Goal: Task Accomplishment & Management: Manage account settings

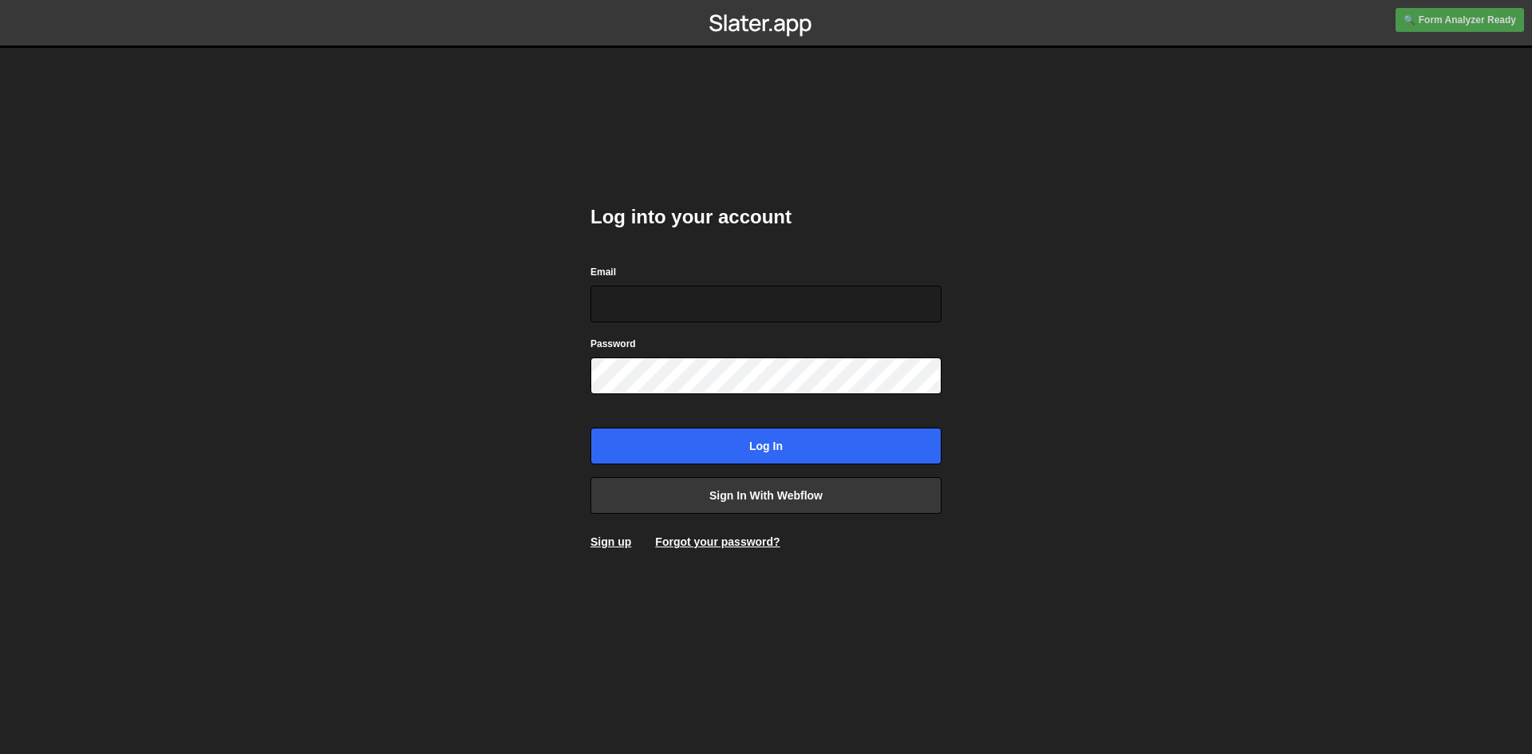
click at [667, 282] on div "Email" at bounding box center [765, 292] width 351 height 59
click at [657, 285] on div "Email" at bounding box center [765, 292] width 351 height 59
click at [647, 302] on input "Email" at bounding box center [765, 304] width 351 height 37
click at [504, 403] on body "Log into your account Email Password Log in Sign in with Webflow Sign up Forgot…" at bounding box center [766, 377] width 1532 height 754
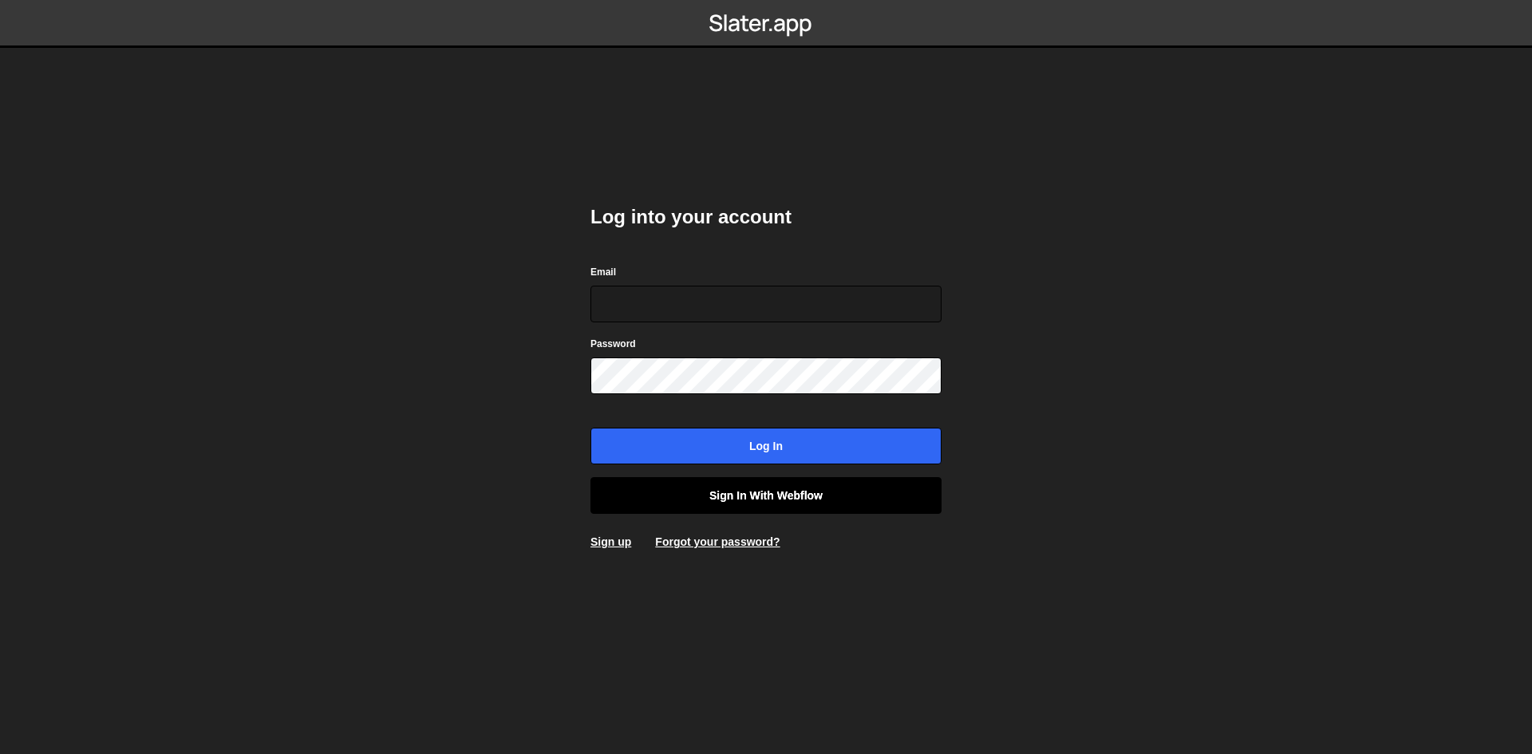
click at [703, 498] on link "Sign in with Webflow" at bounding box center [765, 495] width 351 height 37
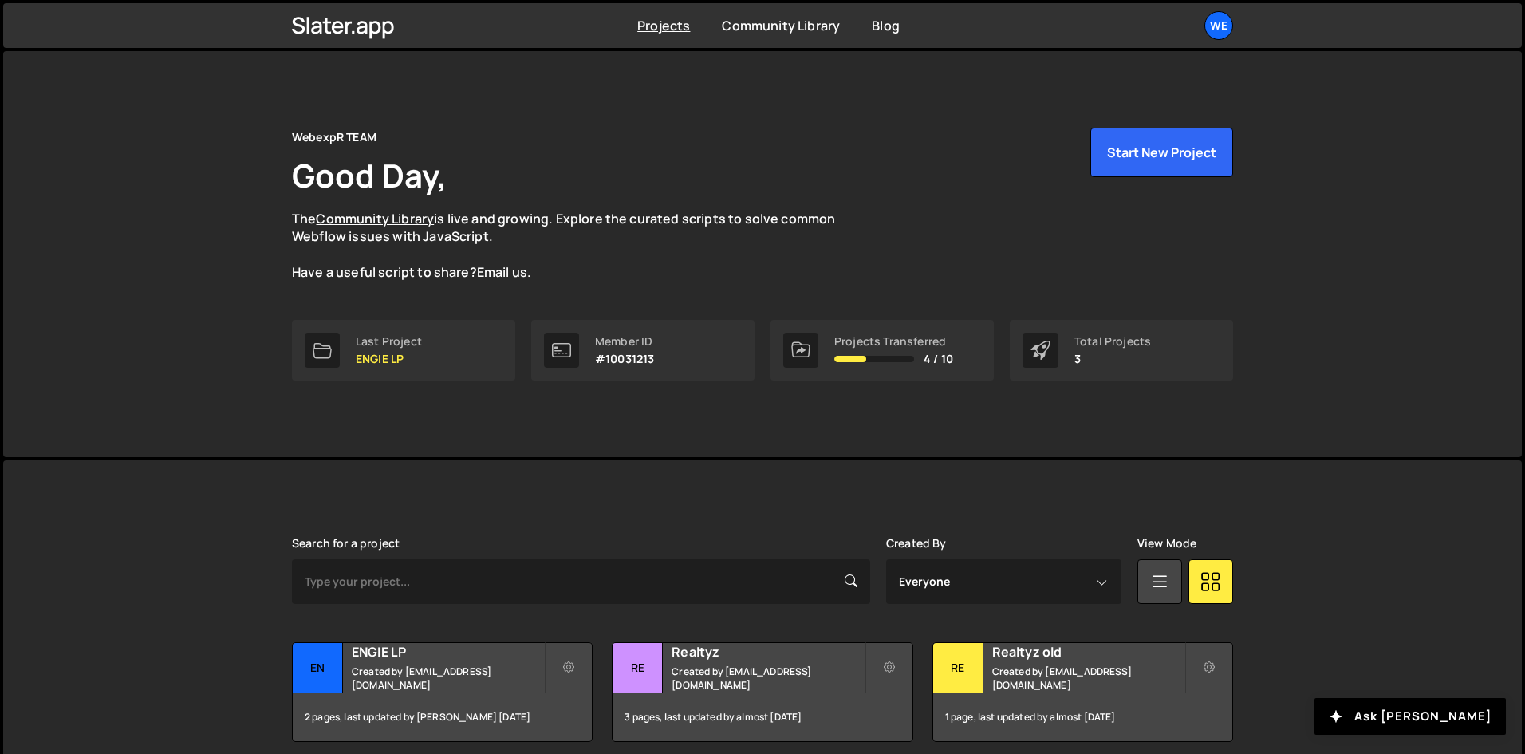
click at [1133, 177] on div "WebexpR TEAM Good Day, The Community Library is live and growing. Explore the c…" at bounding box center [762, 205] width 941 height 154
click at [1147, 162] on button "Start New Project" at bounding box center [1161, 152] width 143 height 49
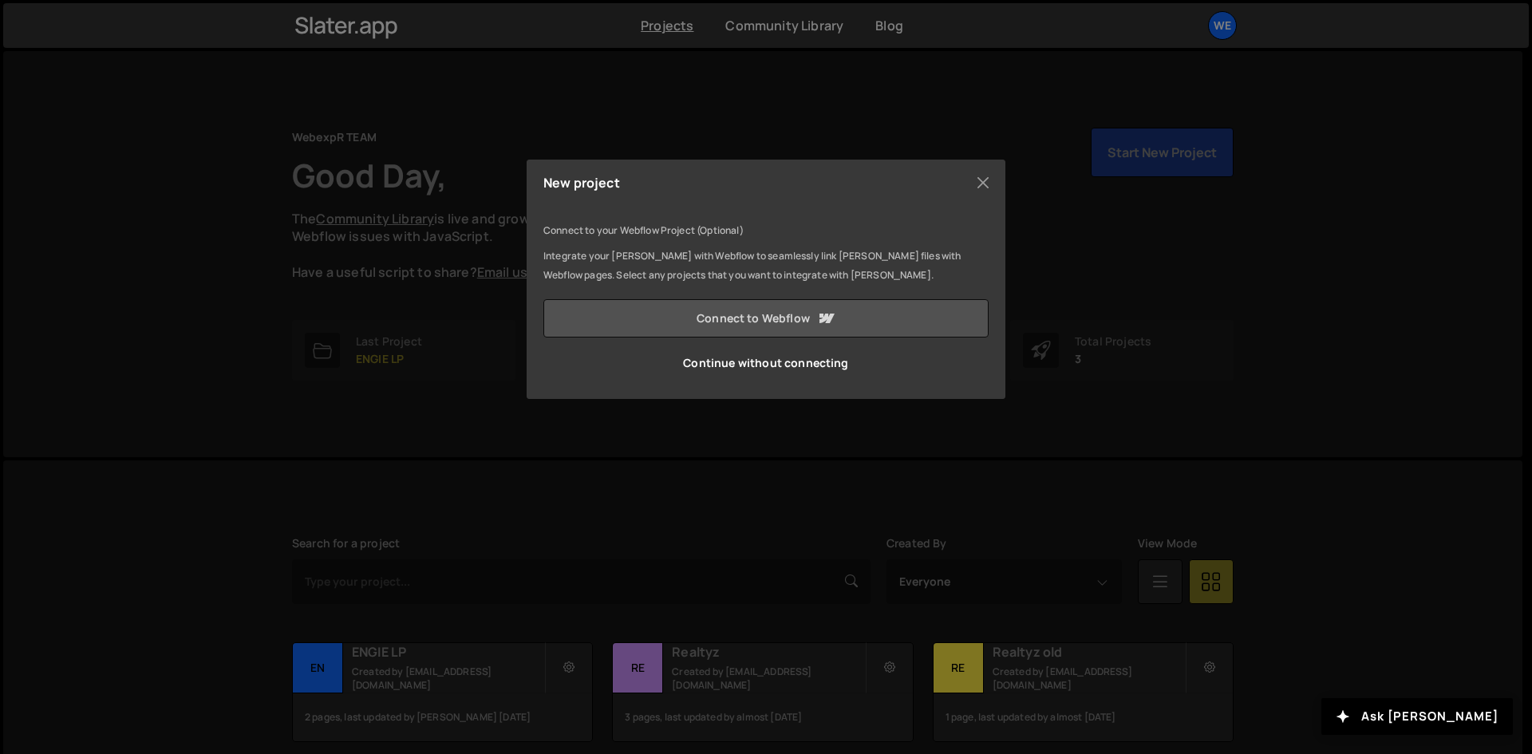
click at [835, 313] on link "Connect to Webflow" at bounding box center [765, 318] width 445 height 38
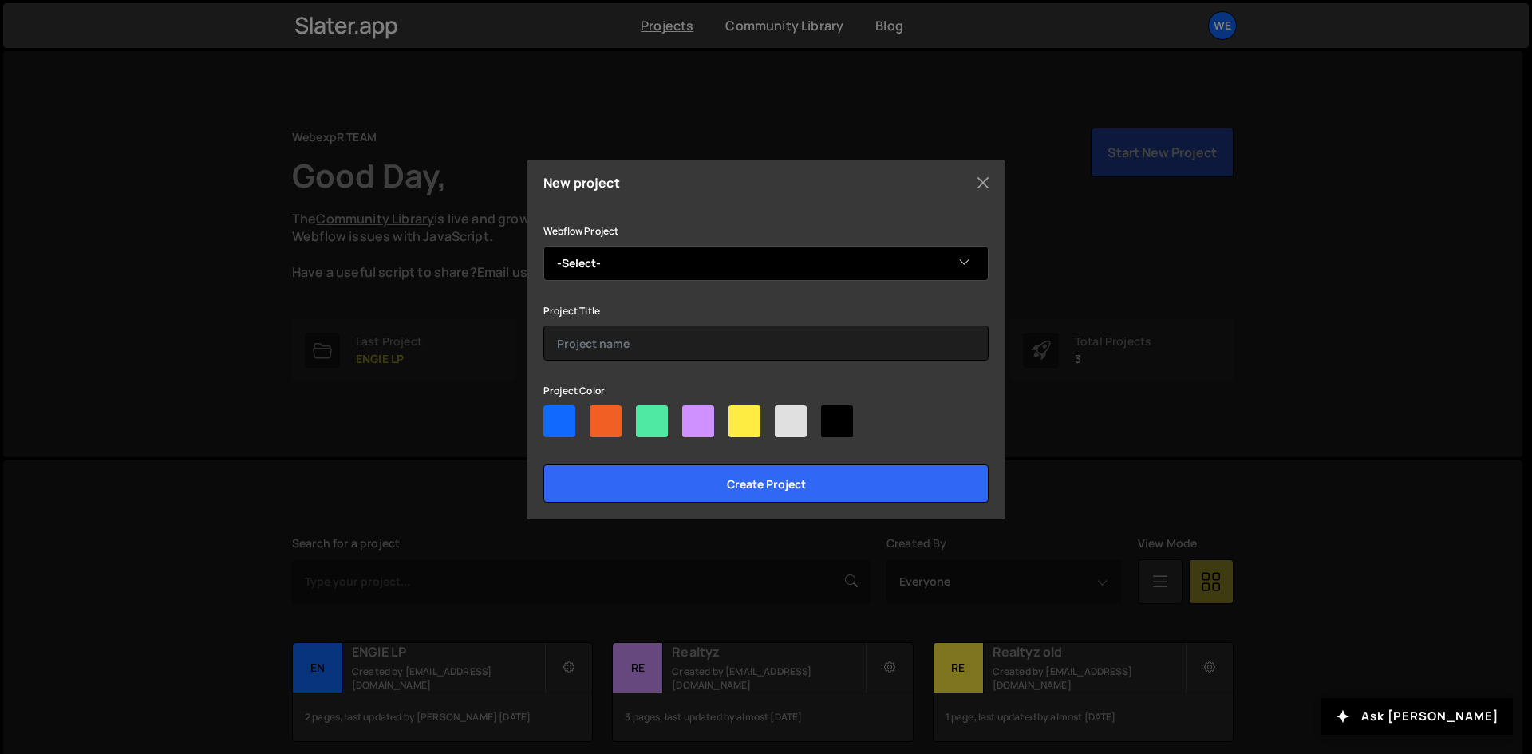
click at [920, 257] on select "-Select- Wall Partners" at bounding box center [765, 263] width 445 height 35
select select "687762ac9dead4e319abaa1a"
click at [543, 246] on select "-Select- Wall Partners" at bounding box center [765, 263] width 445 height 35
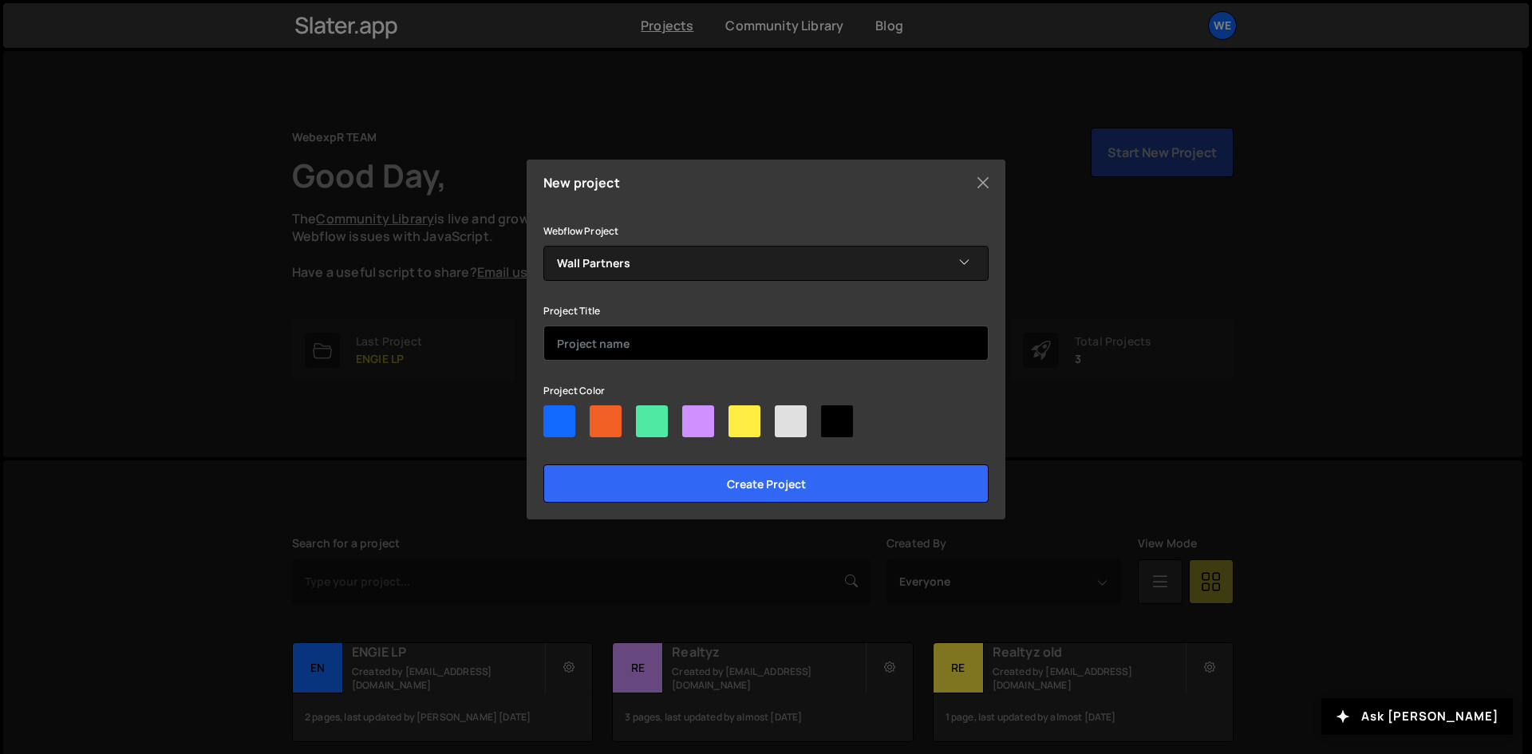
click at [744, 342] on input "text" at bounding box center [765, 342] width 445 height 35
type input "Wall Partners search"
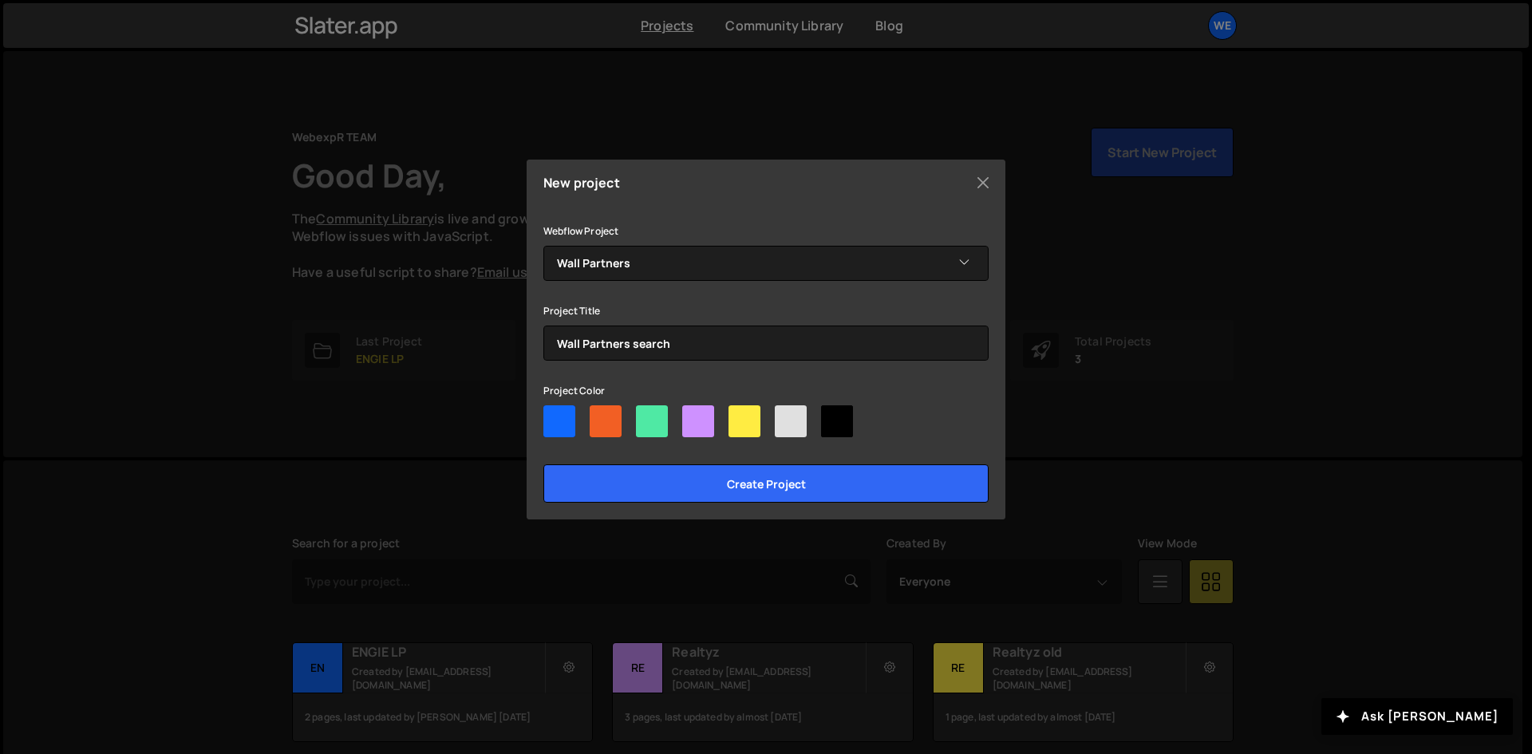
click at [550, 404] on div "Project Color" at bounding box center [765, 411] width 445 height 63
click at [534, 420] on div "New project Connect to your Webflow Project (Optional) Integrate your Slater wi…" at bounding box center [765, 340] width 479 height 360
click at [562, 417] on div at bounding box center [559, 421] width 32 height 32
click at [554, 416] on input"] "radio" at bounding box center [548, 410] width 10 height 10
radio input"] "true"
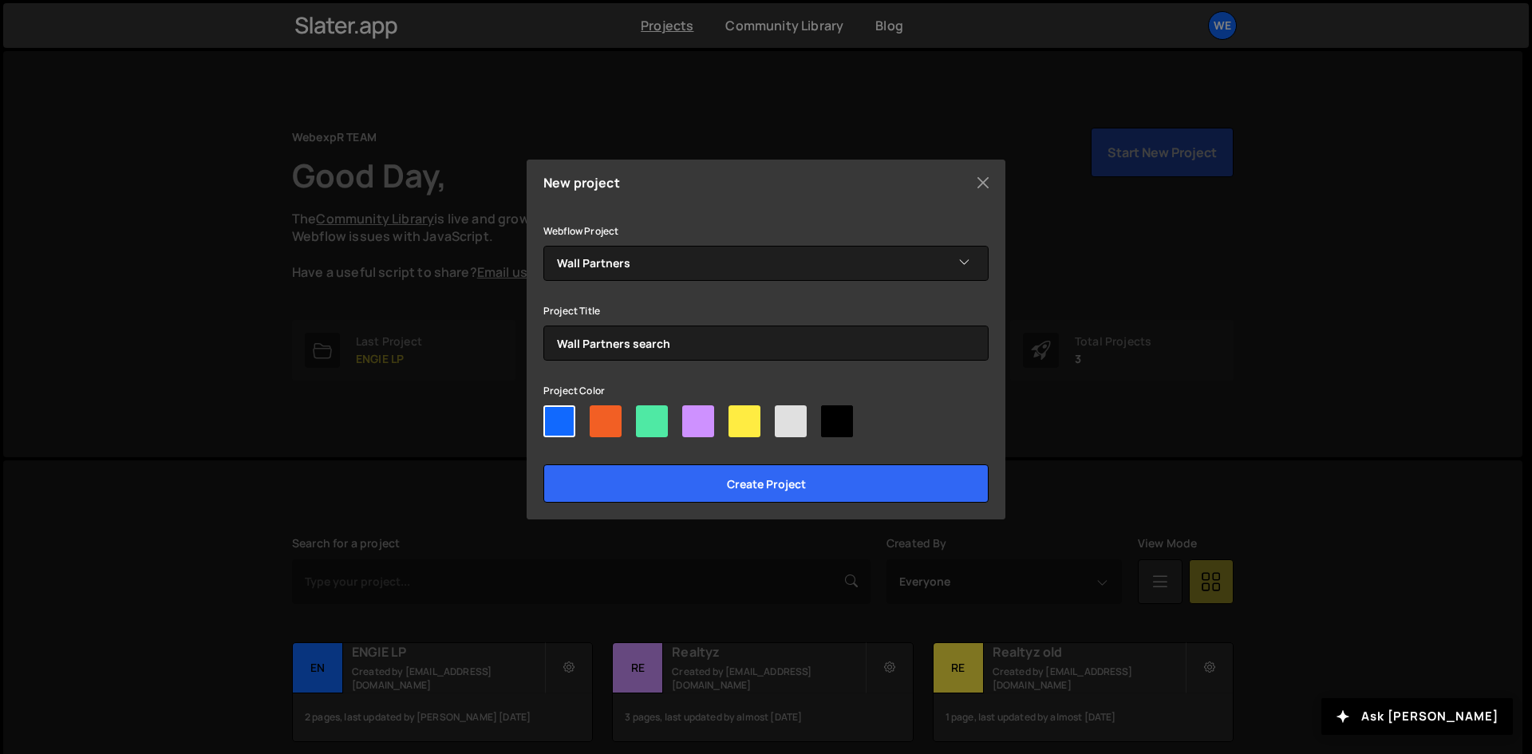
click at [641, 420] on div at bounding box center [652, 421] width 32 height 32
click at [641, 416] on input"] "radio" at bounding box center [641, 410] width 10 height 10
radio input"] "true"
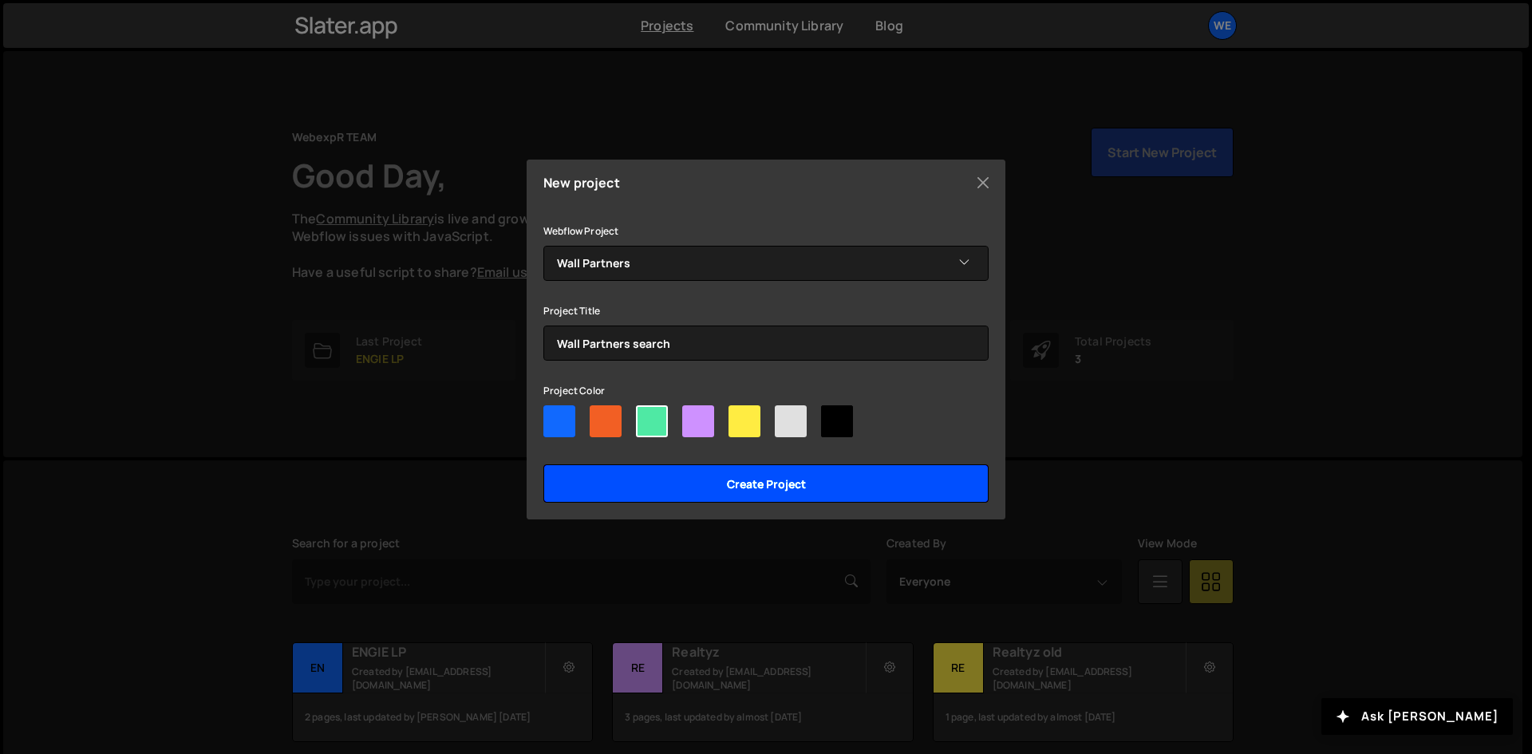
click at [689, 477] on input "Create project" at bounding box center [765, 483] width 445 height 38
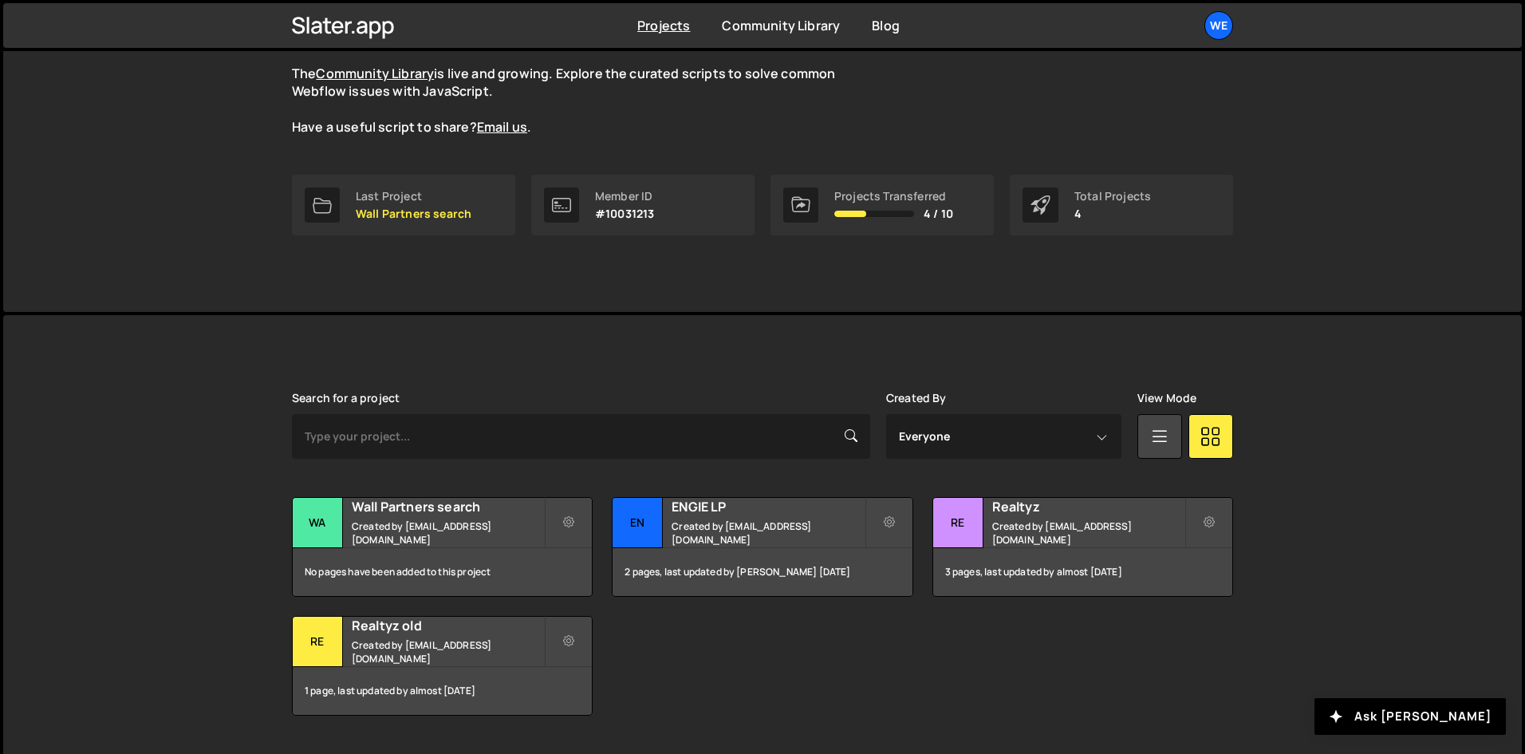
scroll to position [146, 0]
click at [573, 507] on button at bounding box center [569, 521] width 48 height 51
click at [485, 539] on div "Wall Partners search Created by webflow-team@webexpr.fr" at bounding box center [442, 521] width 299 height 49
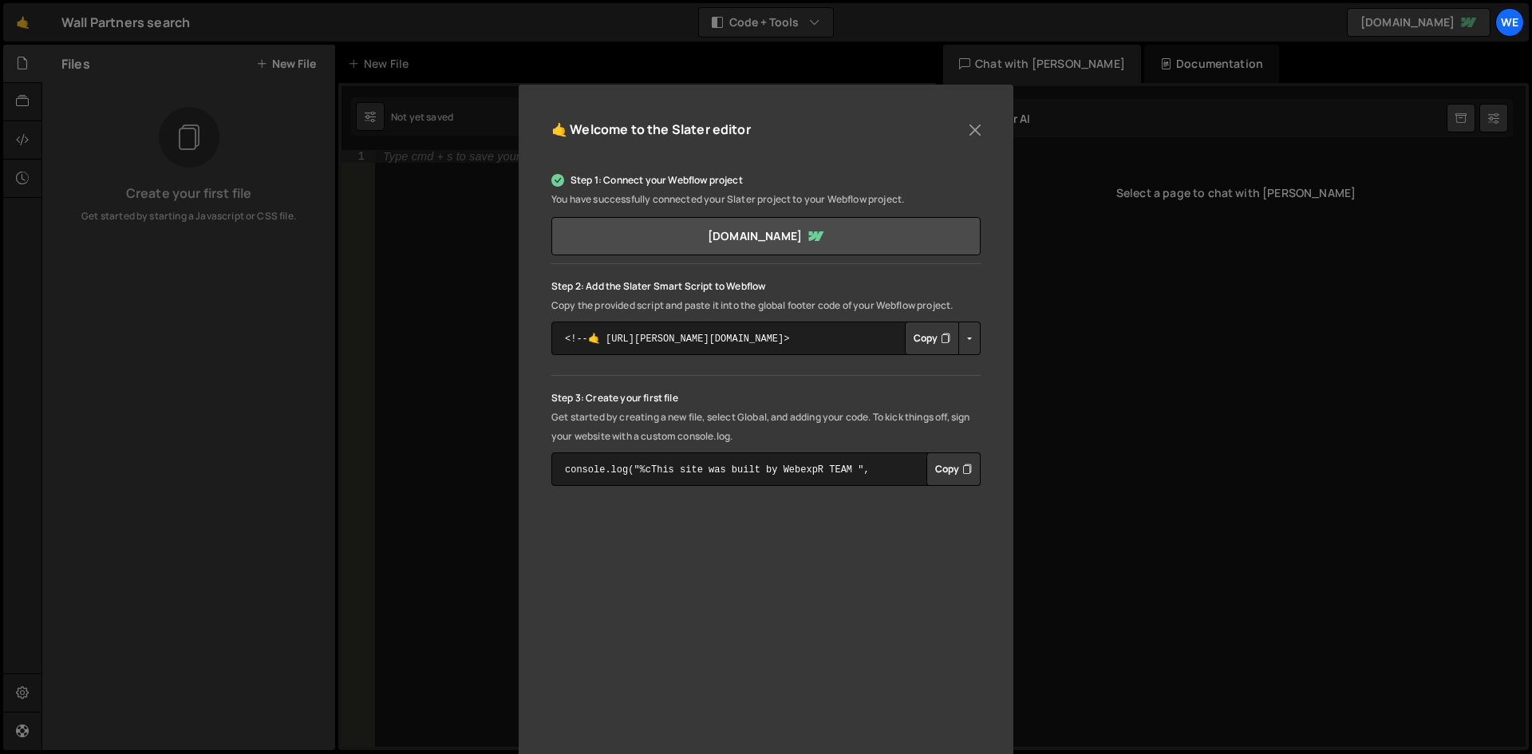
scroll to position [155, 0]
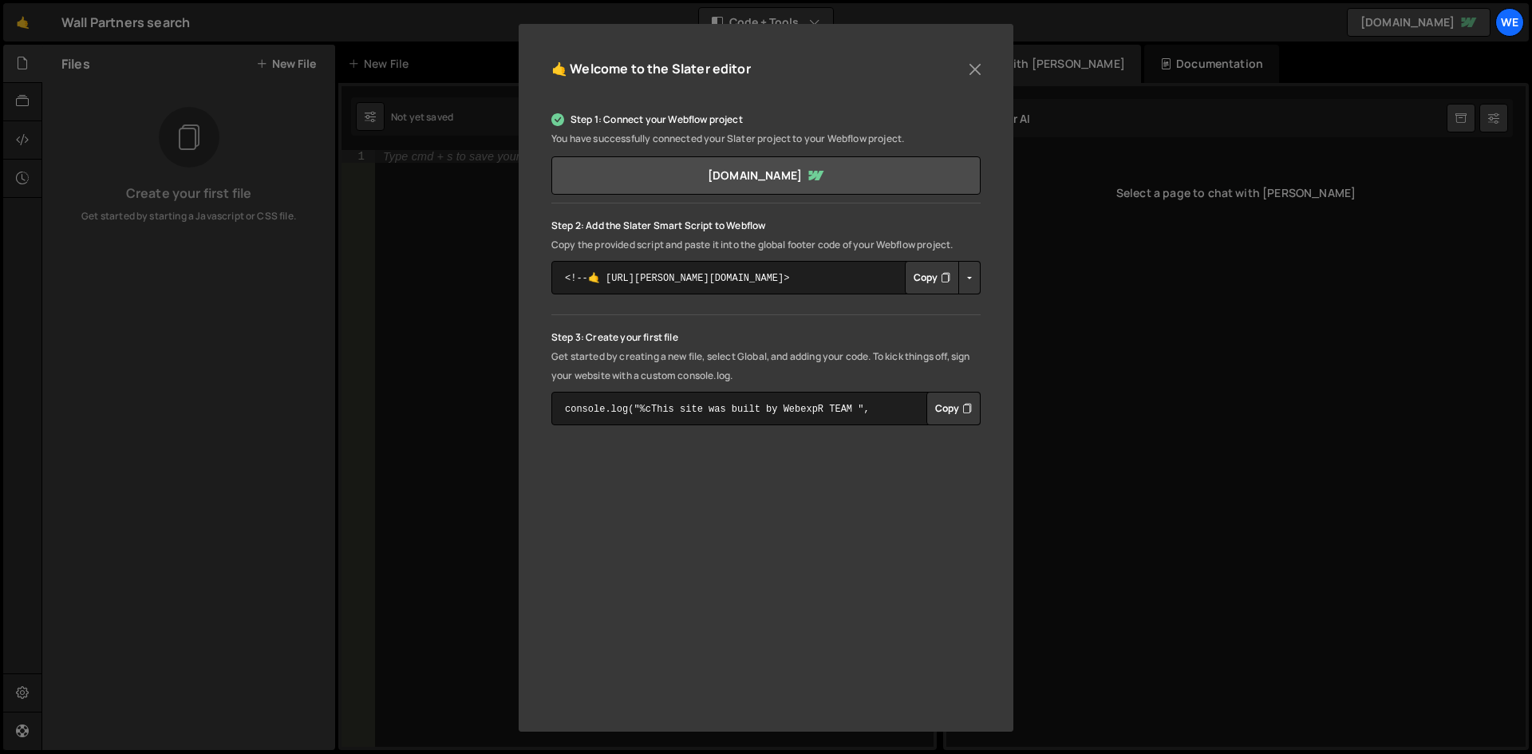
drag, startPoint x: 1123, startPoint y: 560, endPoint x: 1086, endPoint y: 552, distance: 38.3
click at [1124, 560] on div "🤙 Welcome to the Slater editor Step 1: Connect your Webflow project You have su…" at bounding box center [766, 377] width 1532 height 754
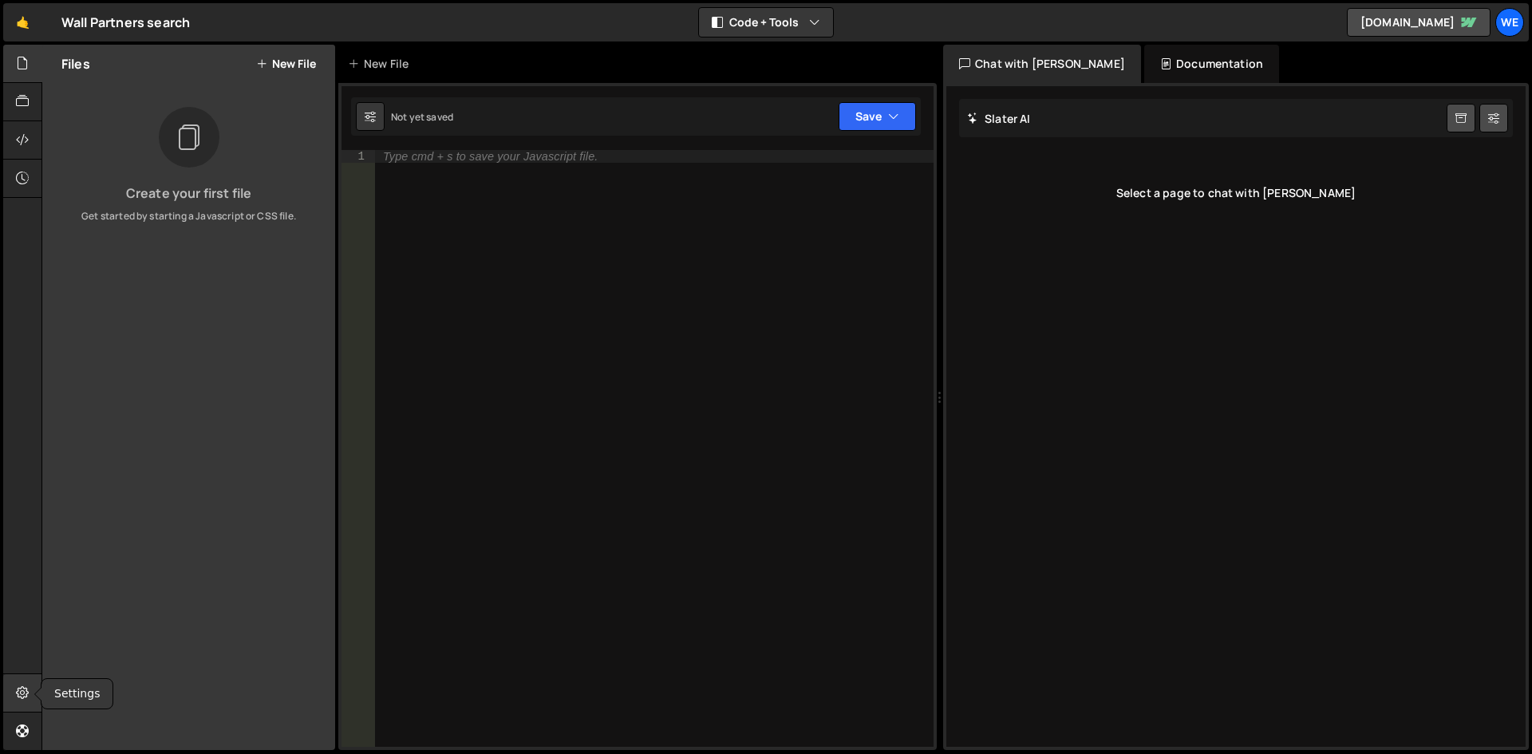
click at [22, 692] on icon at bounding box center [22, 693] width 13 height 18
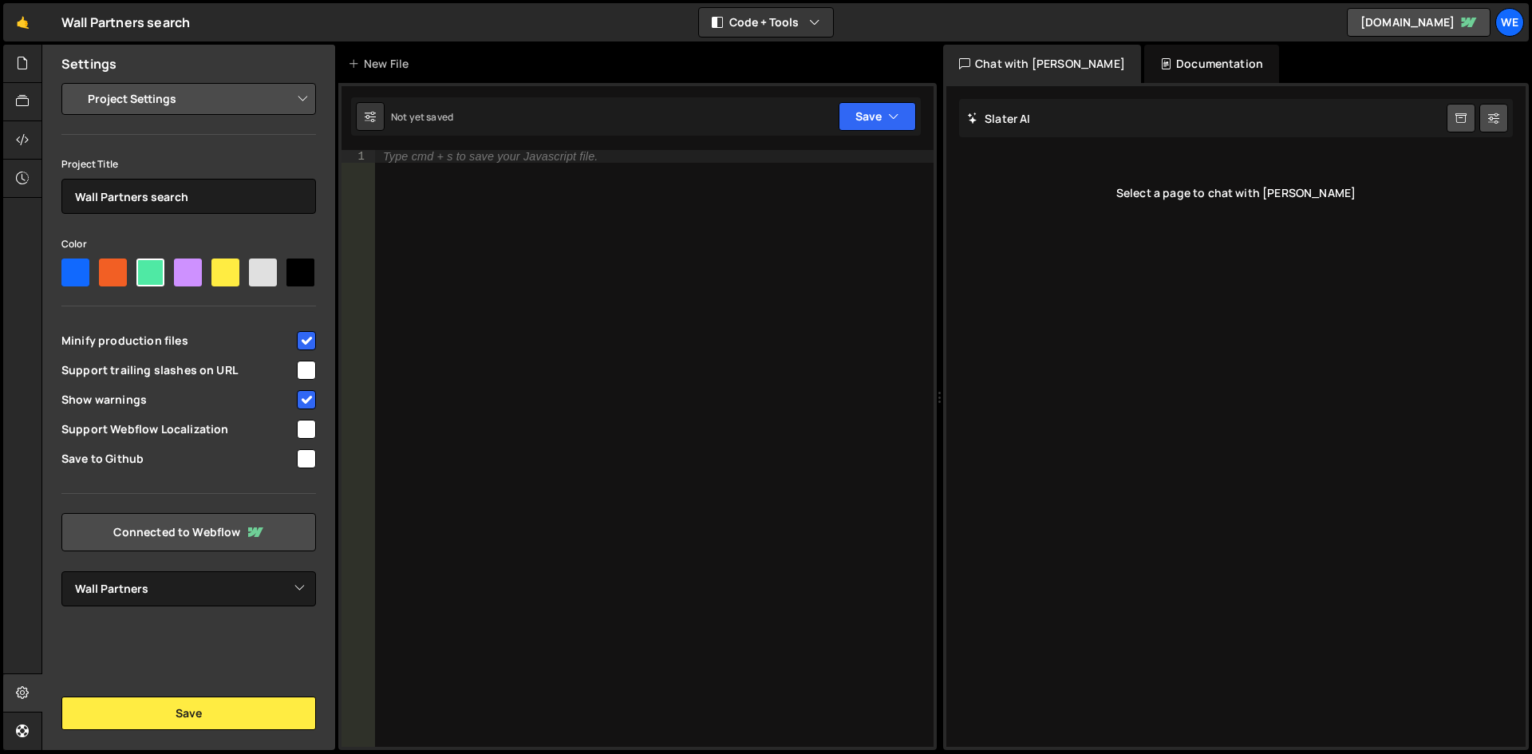
click at [245, 97] on select "Project Settings Code Editor Settings Chat Settings" at bounding box center [192, 98] width 234 height 35
click at [124, 35] on div "🤙 Wall Partners search ⚠️ Code is being edited in another browser" at bounding box center [96, 22] width 187 height 38
click at [22, 692] on icon at bounding box center [22, 693] width 13 height 18
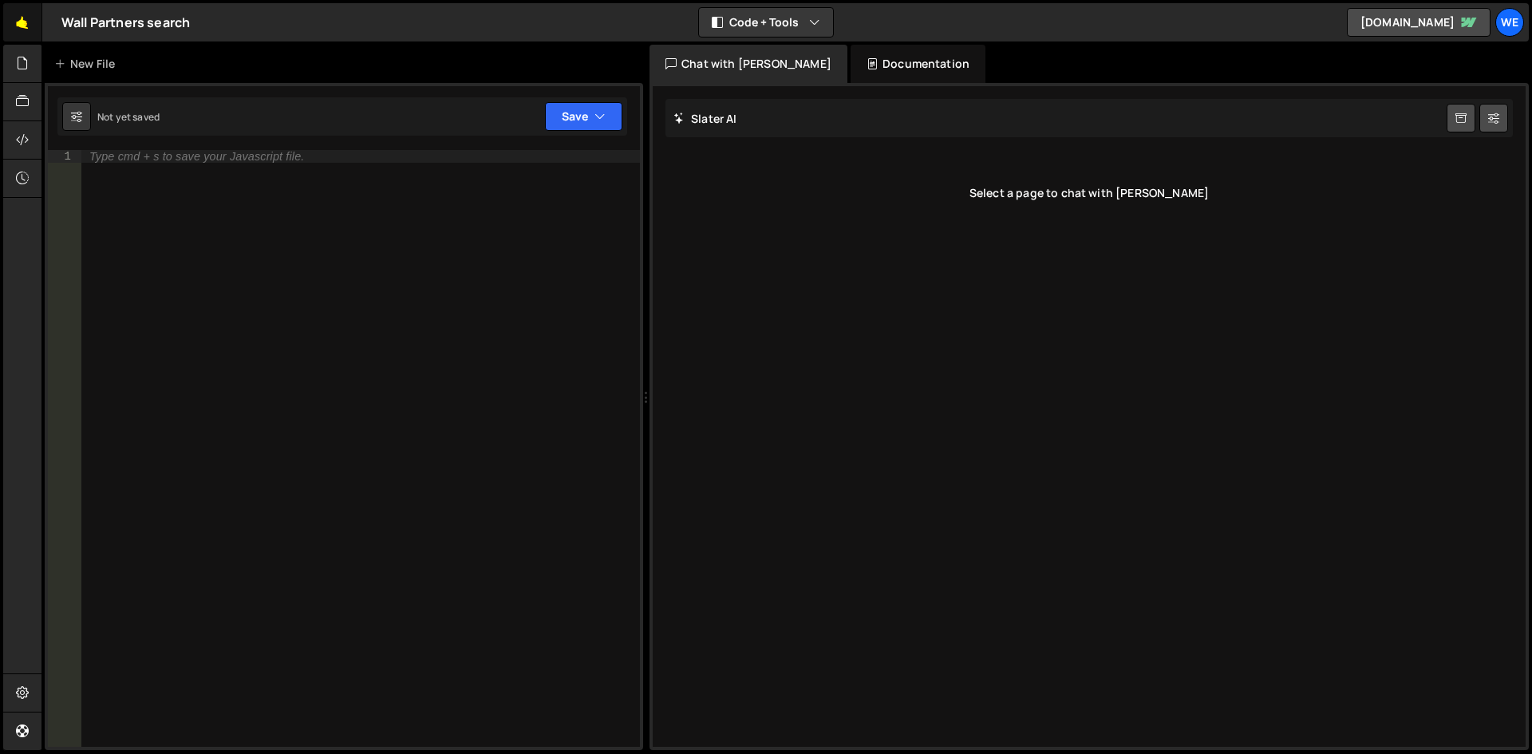
click at [6, 21] on link "🤙" at bounding box center [22, 22] width 39 height 38
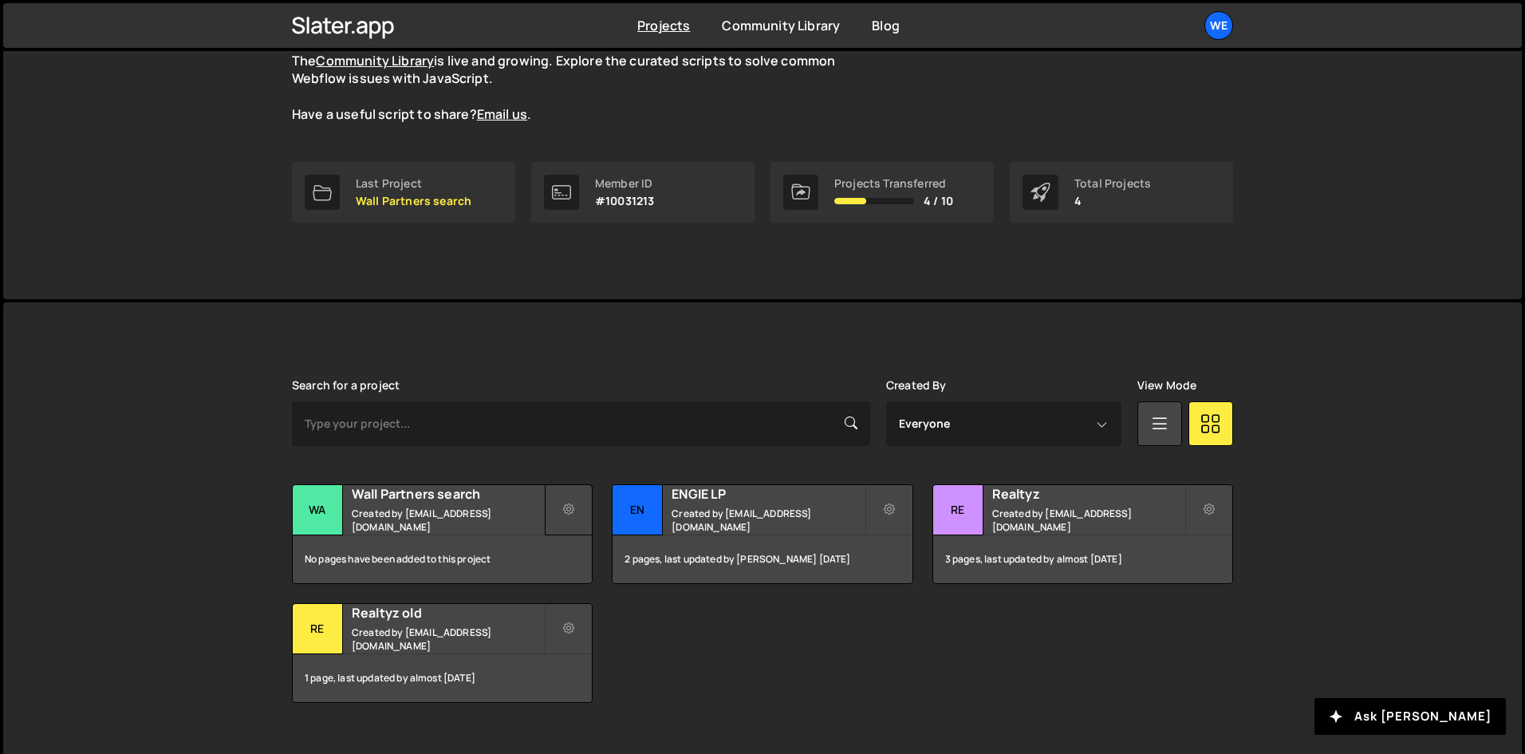
scroll to position [160, 0]
click at [585, 508] on button at bounding box center [569, 508] width 48 height 51
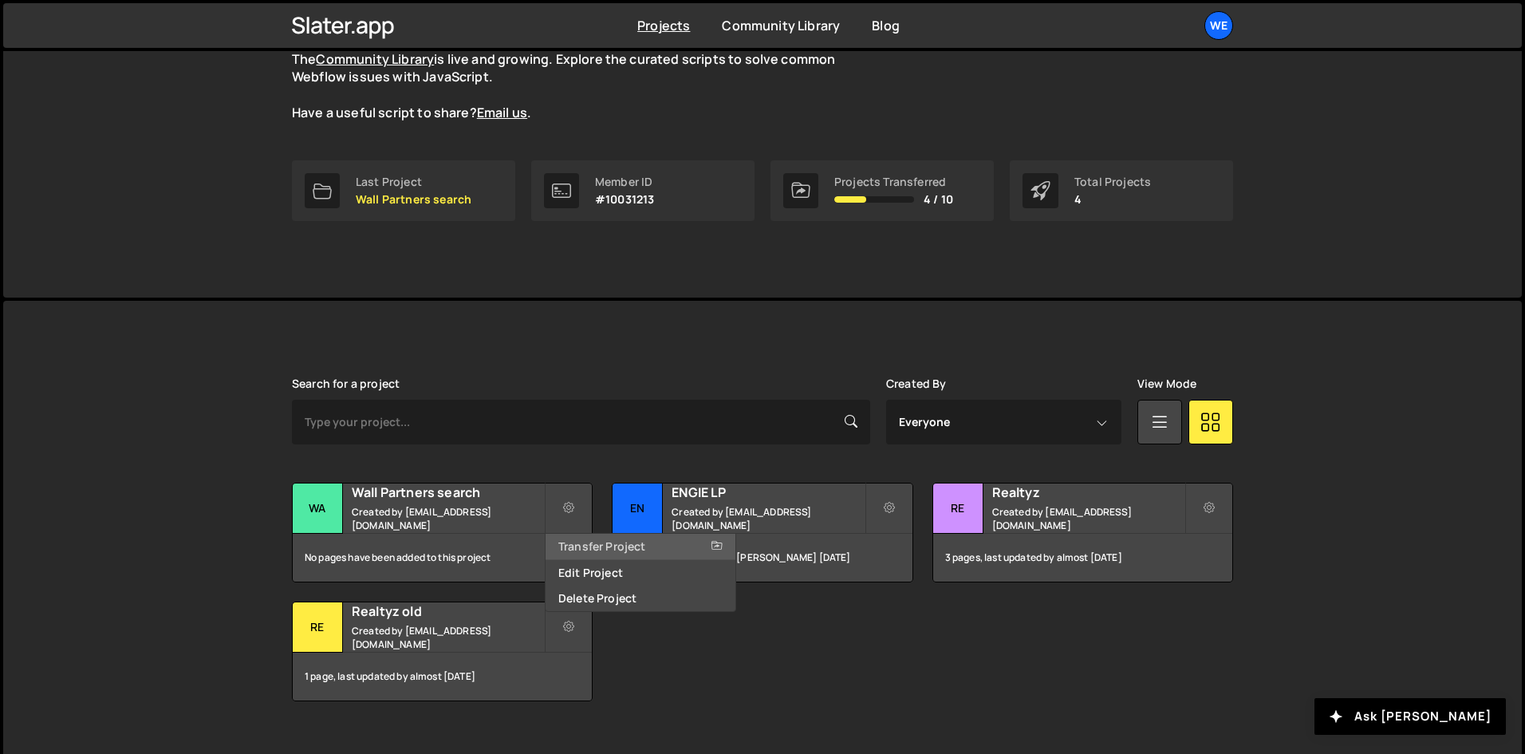
click at [587, 544] on link "Transfer Project" at bounding box center [641, 547] width 190 height 26
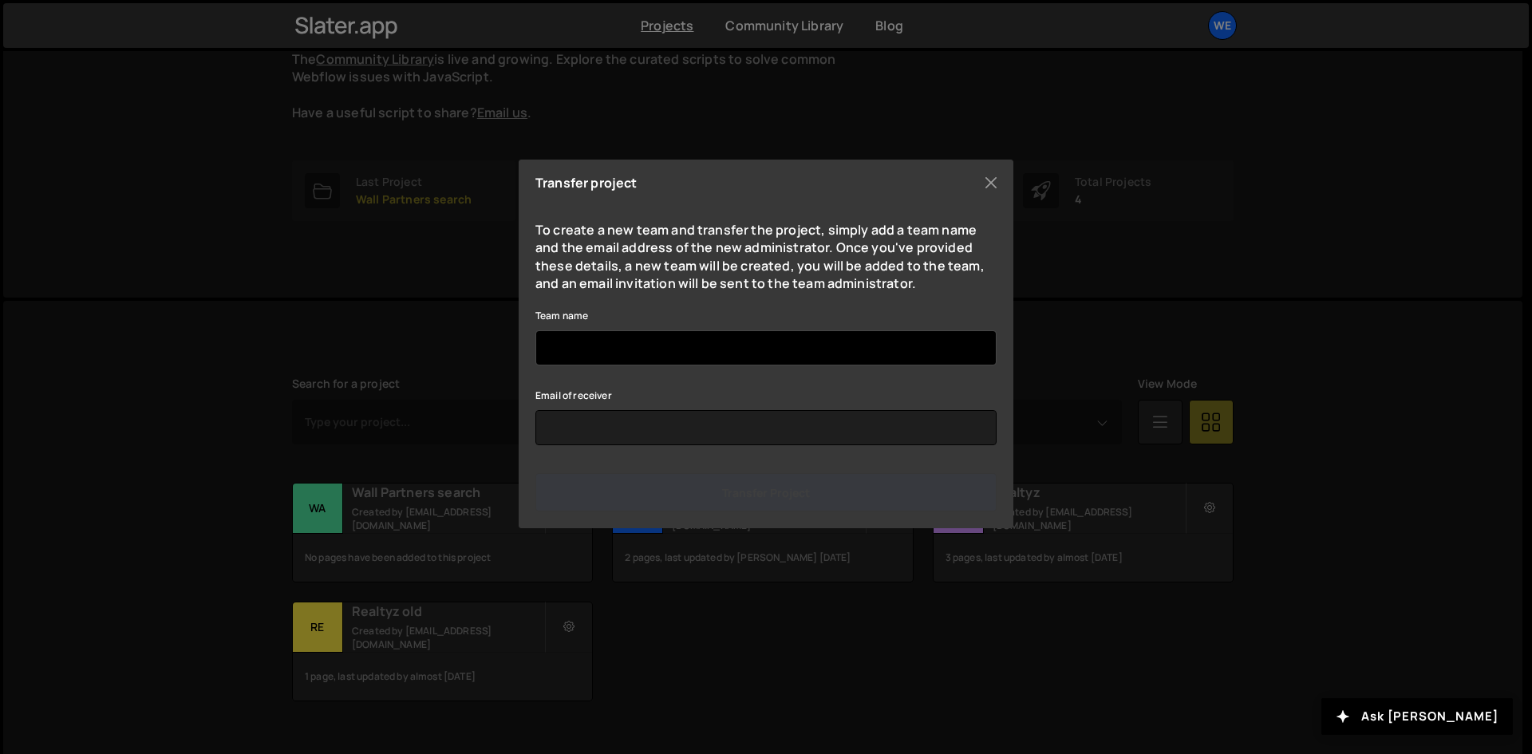
click at [629, 351] on input "Team name" at bounding box center [765, 347] width 461 height 35
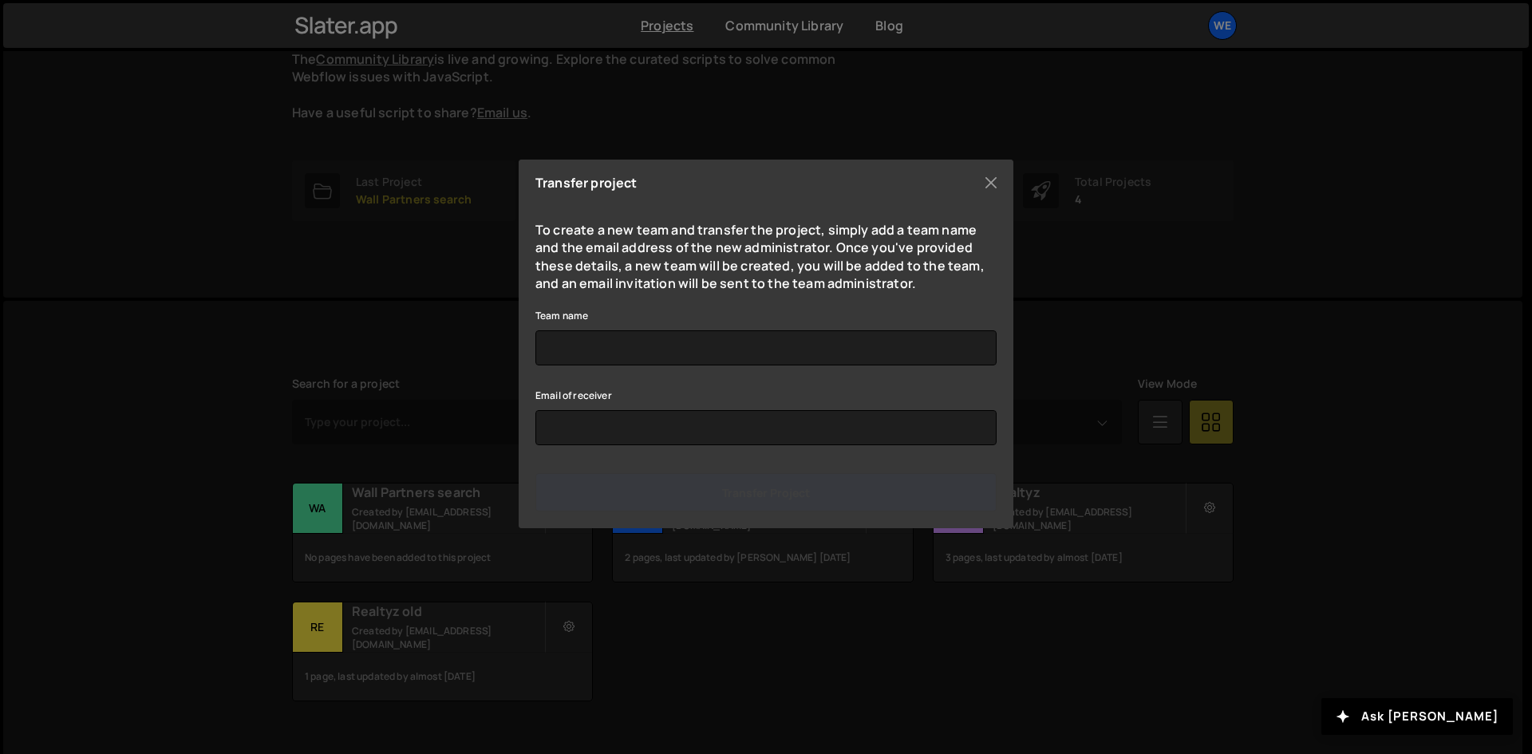
click at [970, 185] on div "Transfer project" at bounding box center [765, 182] width 461 height 13
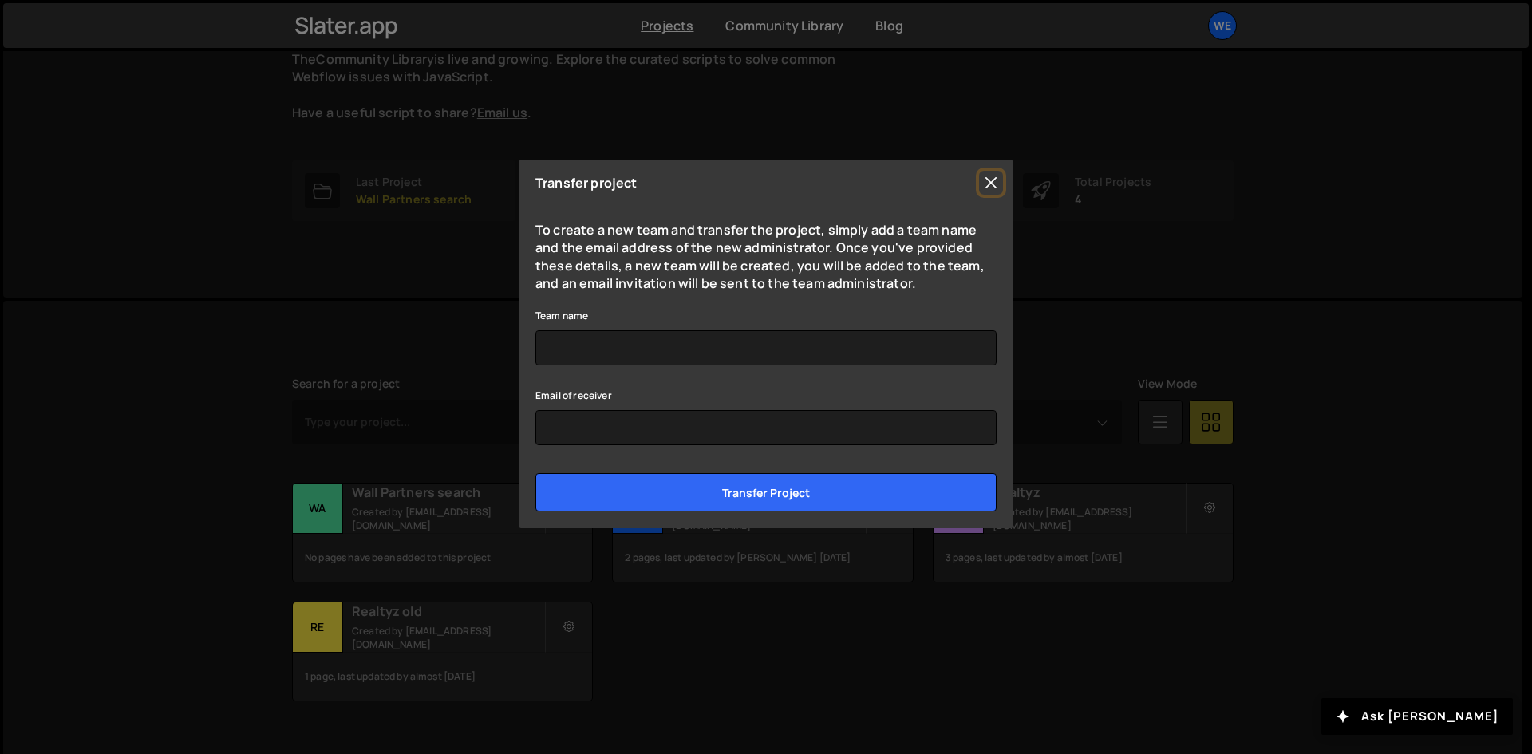
click at [989, 179] on button "Close" at bounding box center [991, 183] width 24 height 24
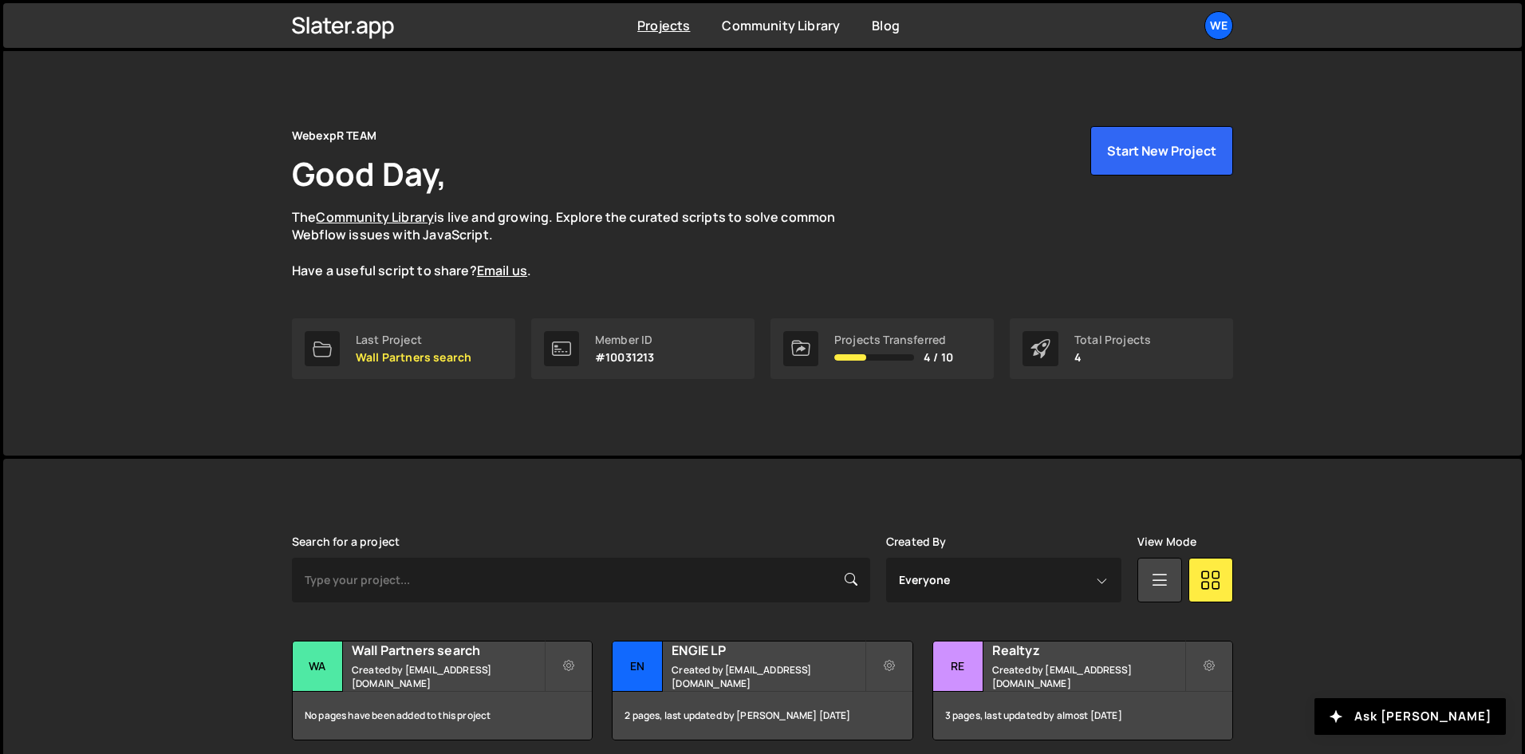
scroll to position [187, 0]
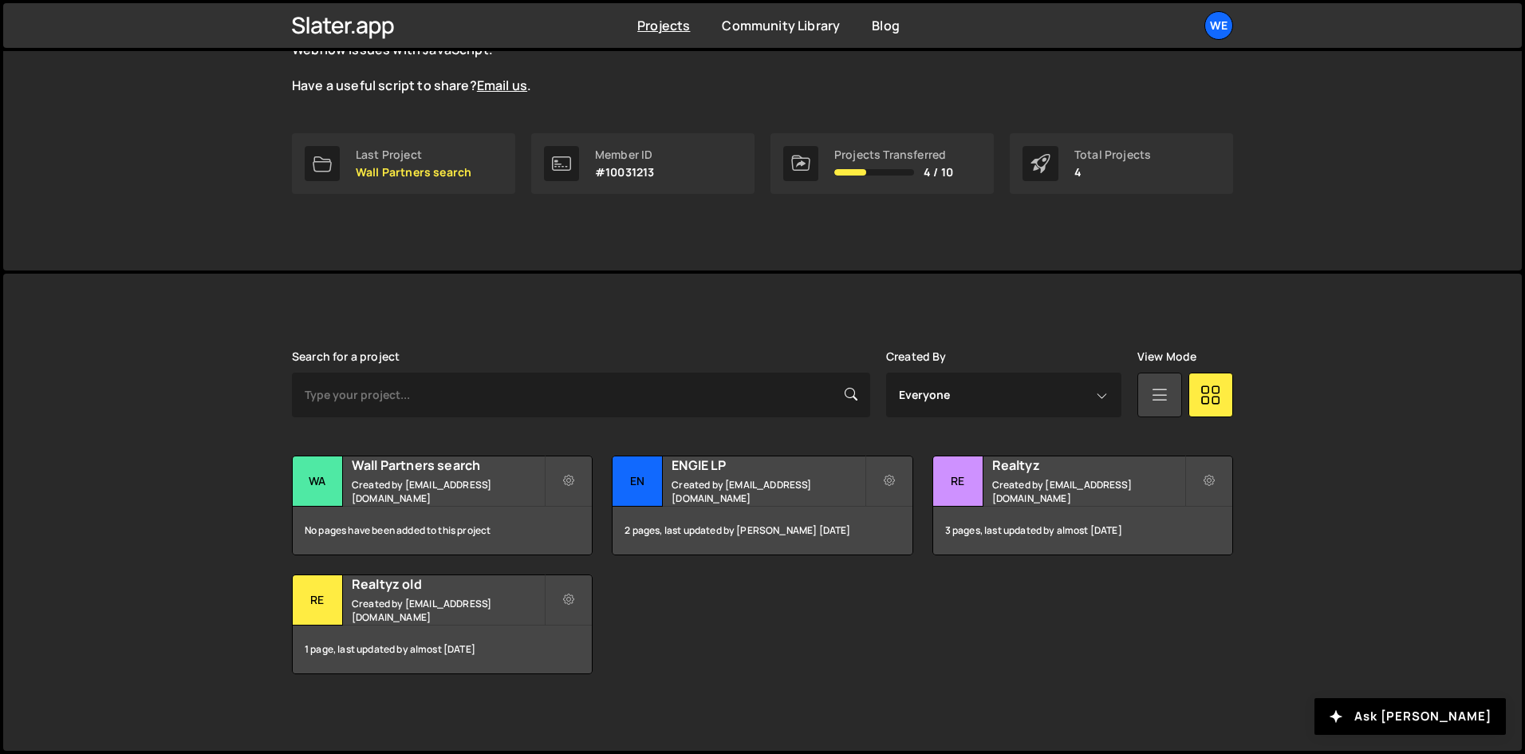
click at [1154, 388] on icon at bounding box center [1159, 394] width 21 height 29
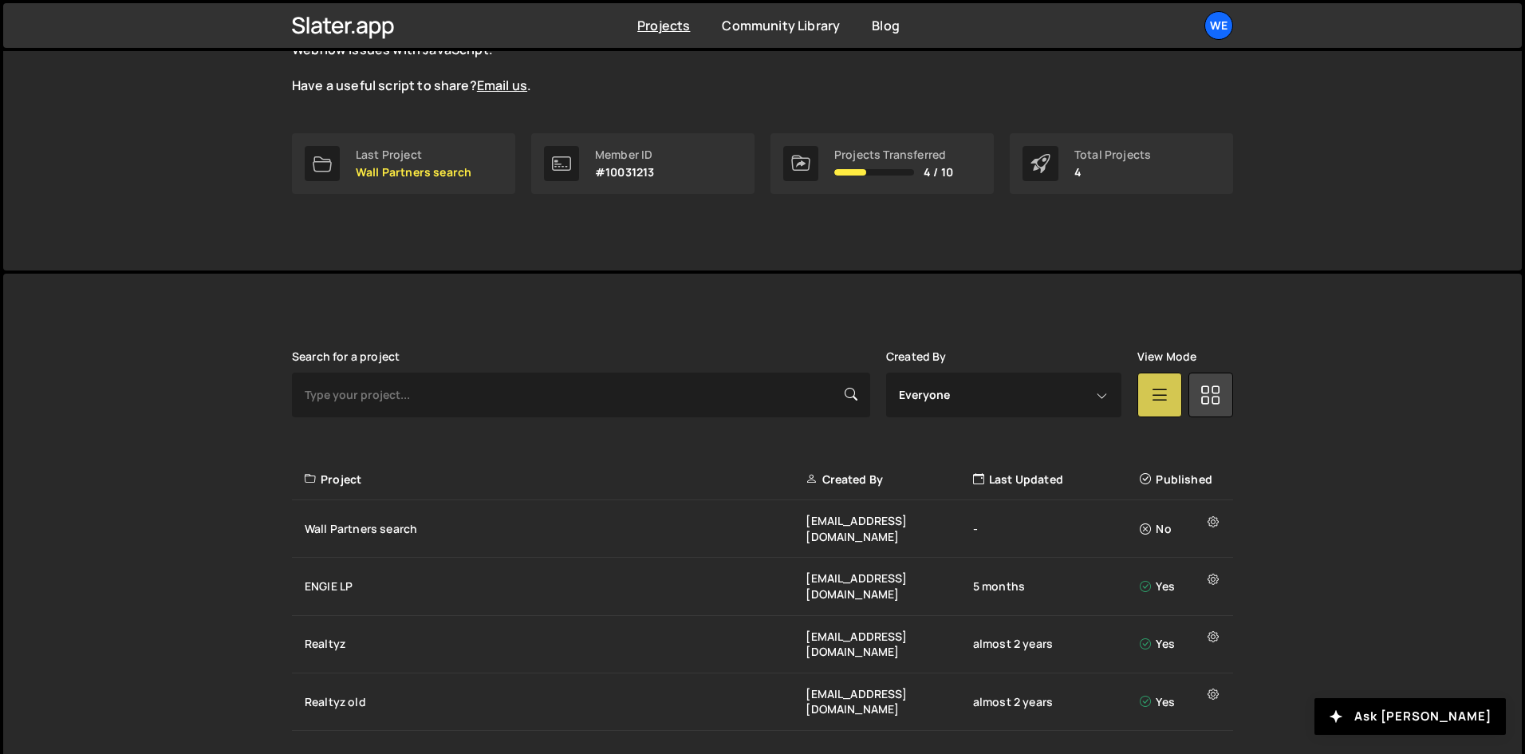
scroll to position [181, 0]
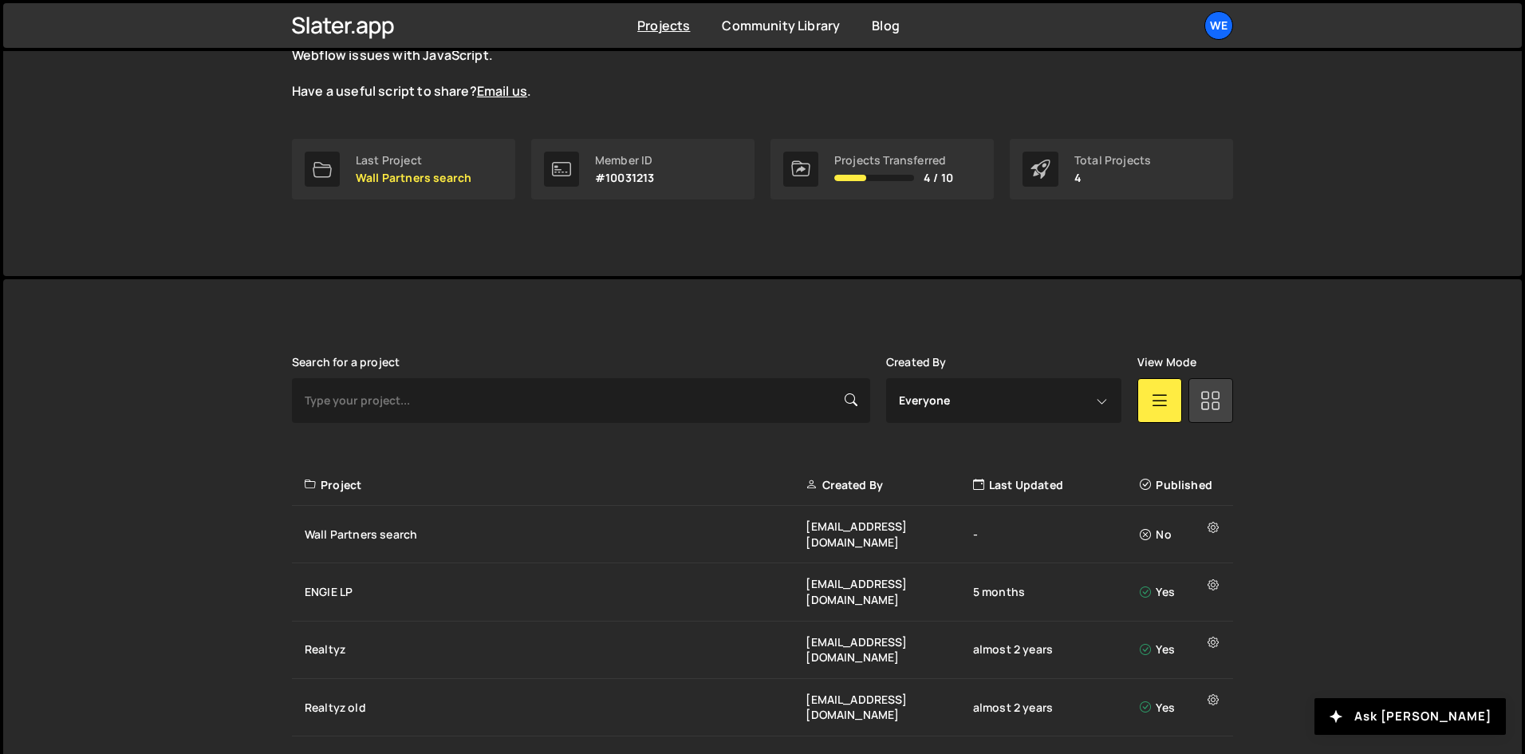
click at [1225, 392] on link at bounding box center [1211, 400] width 45 height 45
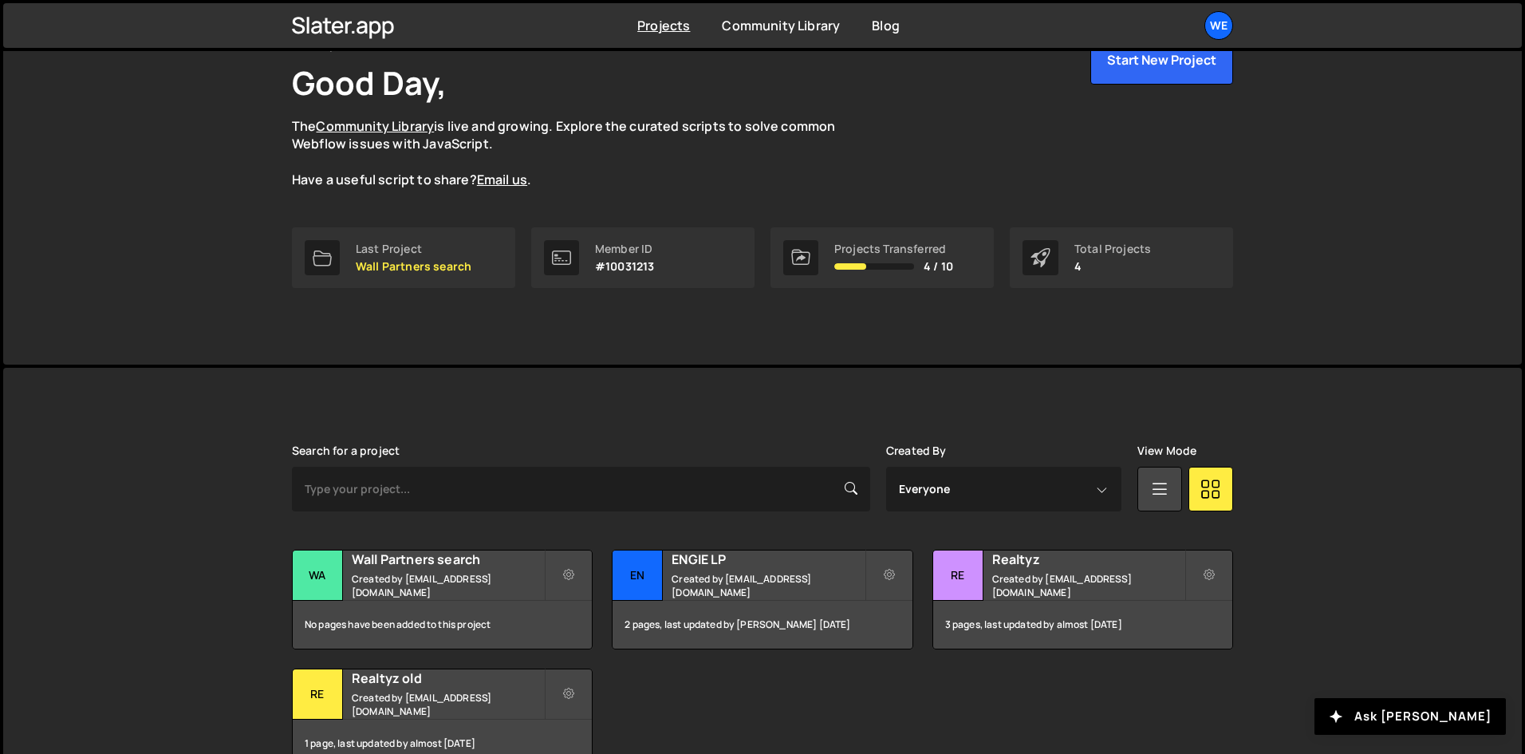
scroll to position [0, 0]
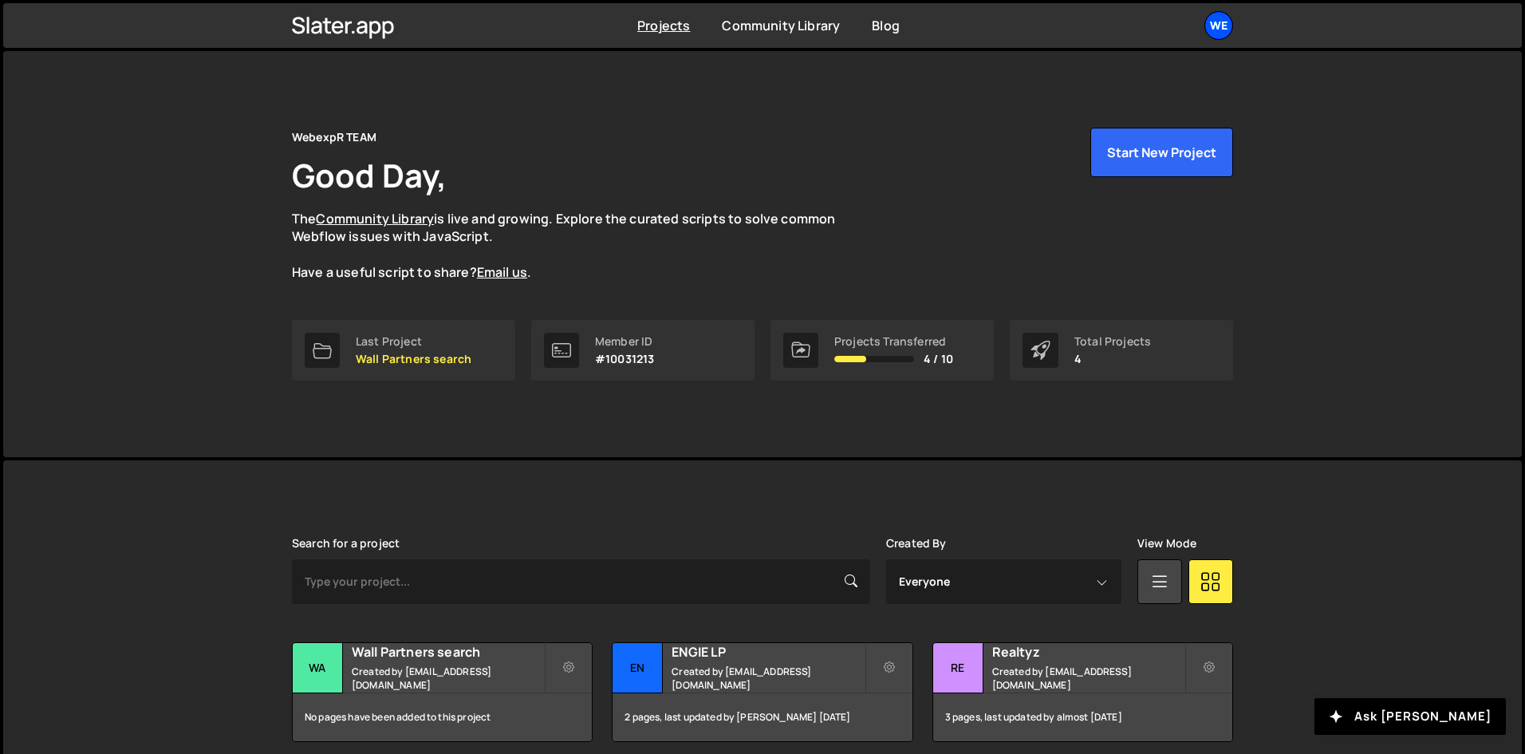
click at [1224, 25] on div "We" at bounding box center [1218, 25] width 29 height 29
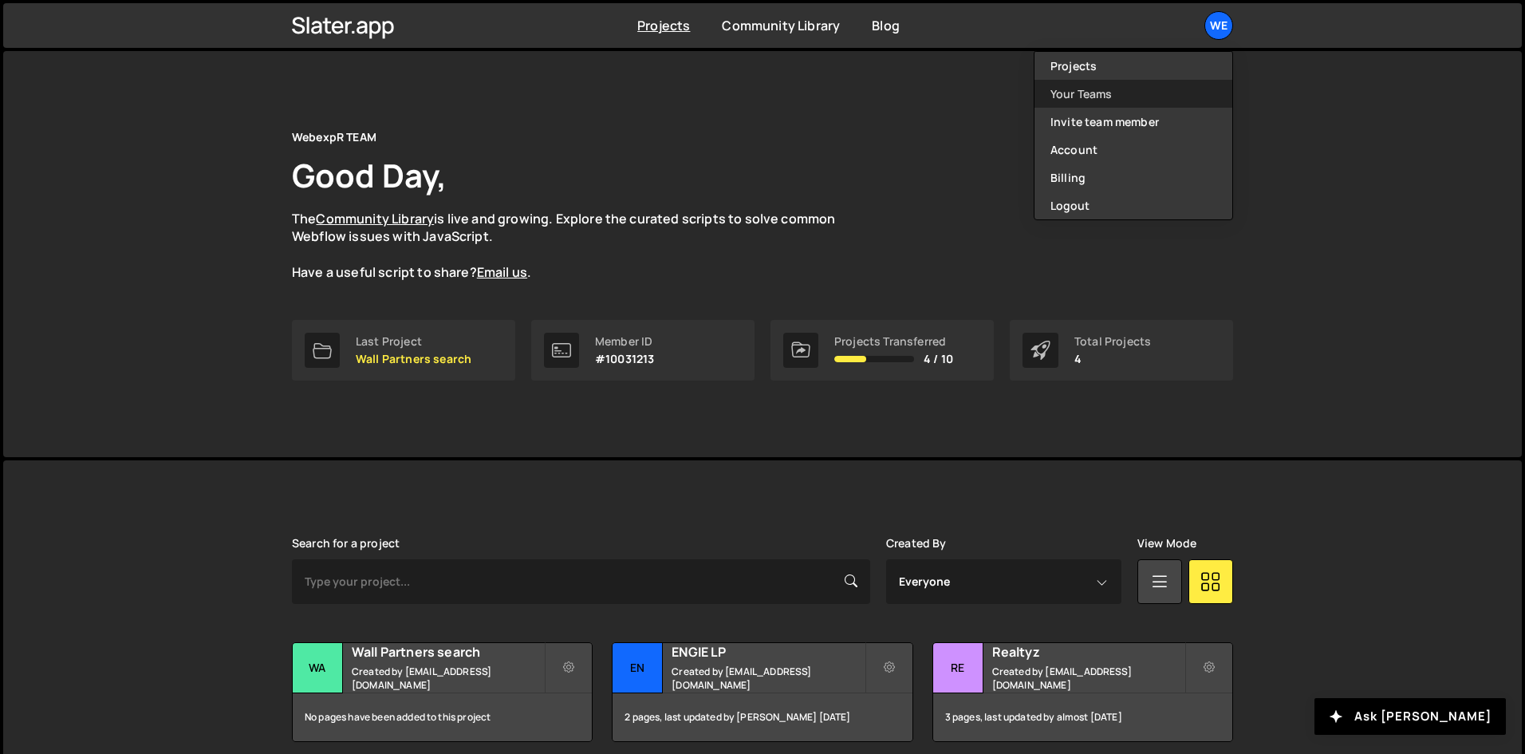
click at [1098, 97] on link "Your Teams" at bounding box center [1134, 94] width 198 height 28
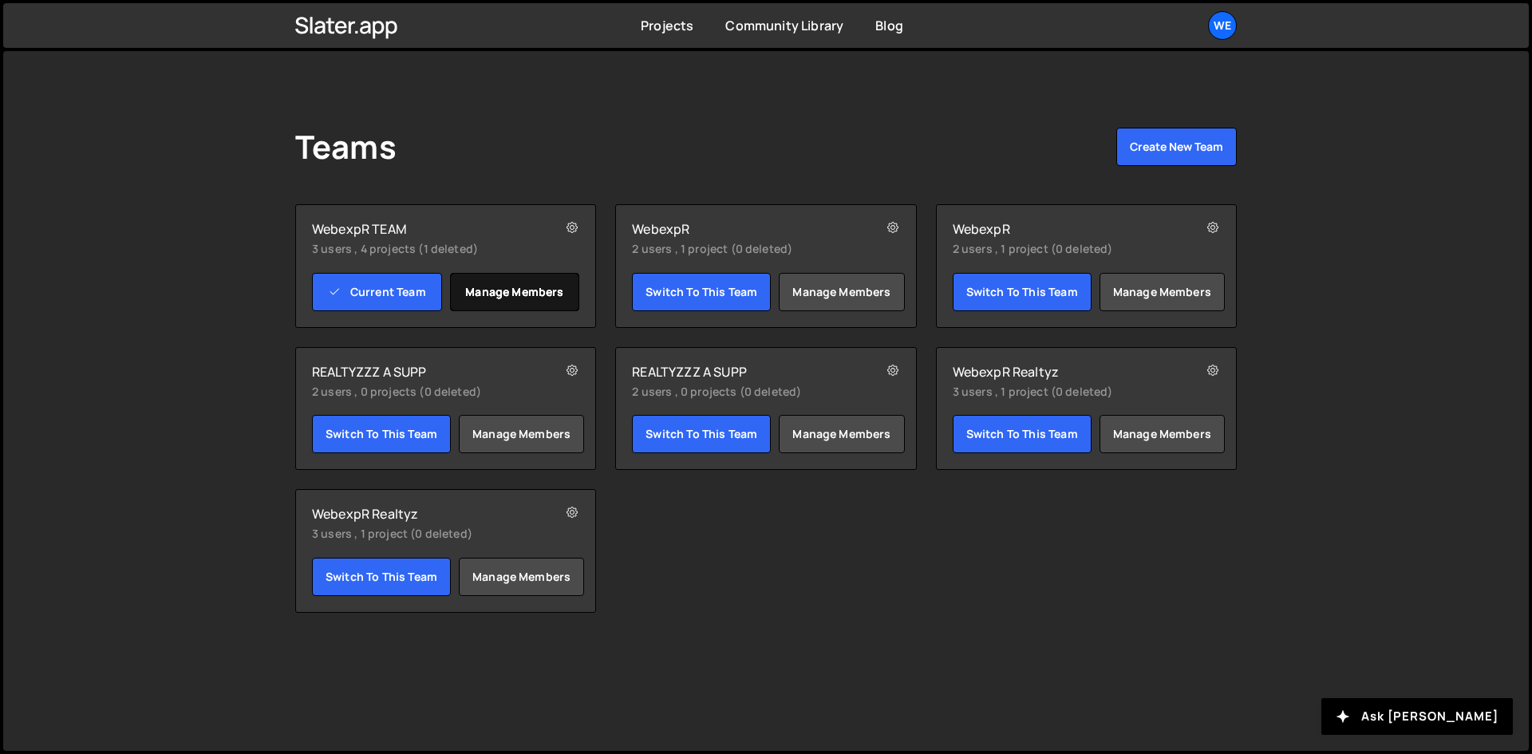
click at [483, 298] on link "Manage members" at bounding box center [515, 292] width 130 height 38
click at [672, 30] on link "Projects" at bounding box center [667, 26] width 53 height 18
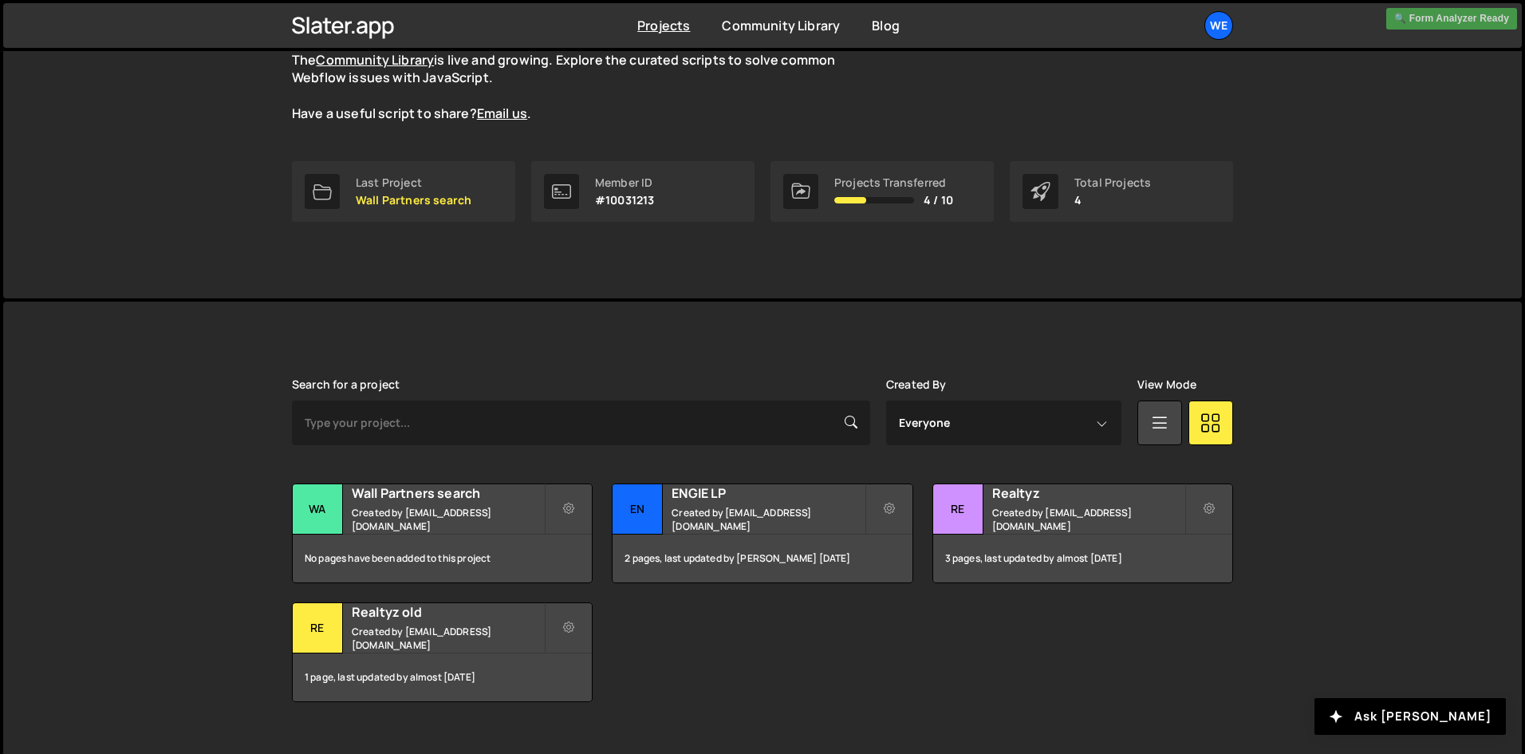
scroll to position [160, 0]
click at [573, 511] on icon at bounding box center [568, 508] width 11 height 16
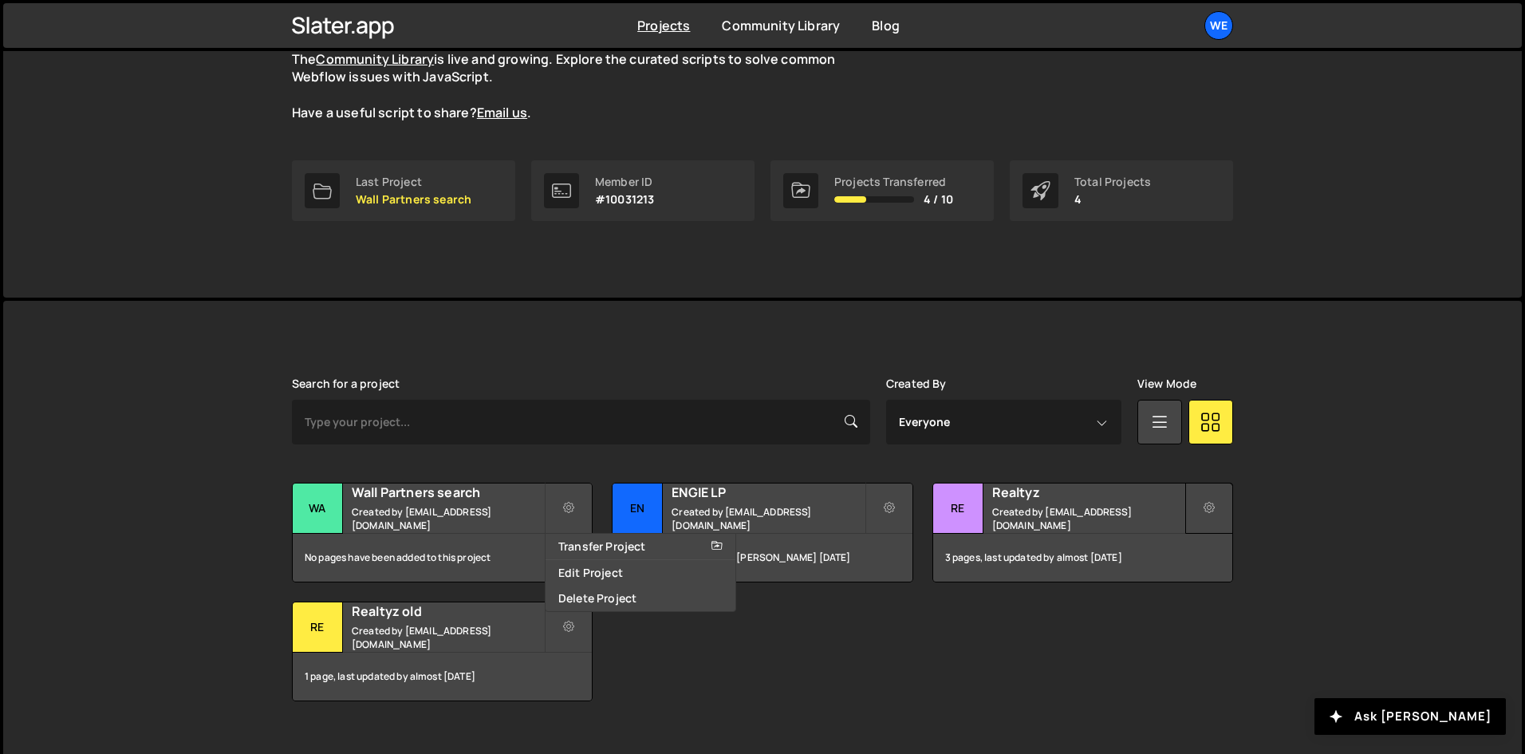
click at [1201, 510] on button at bounding box center [1209, 508] width 48 height 51
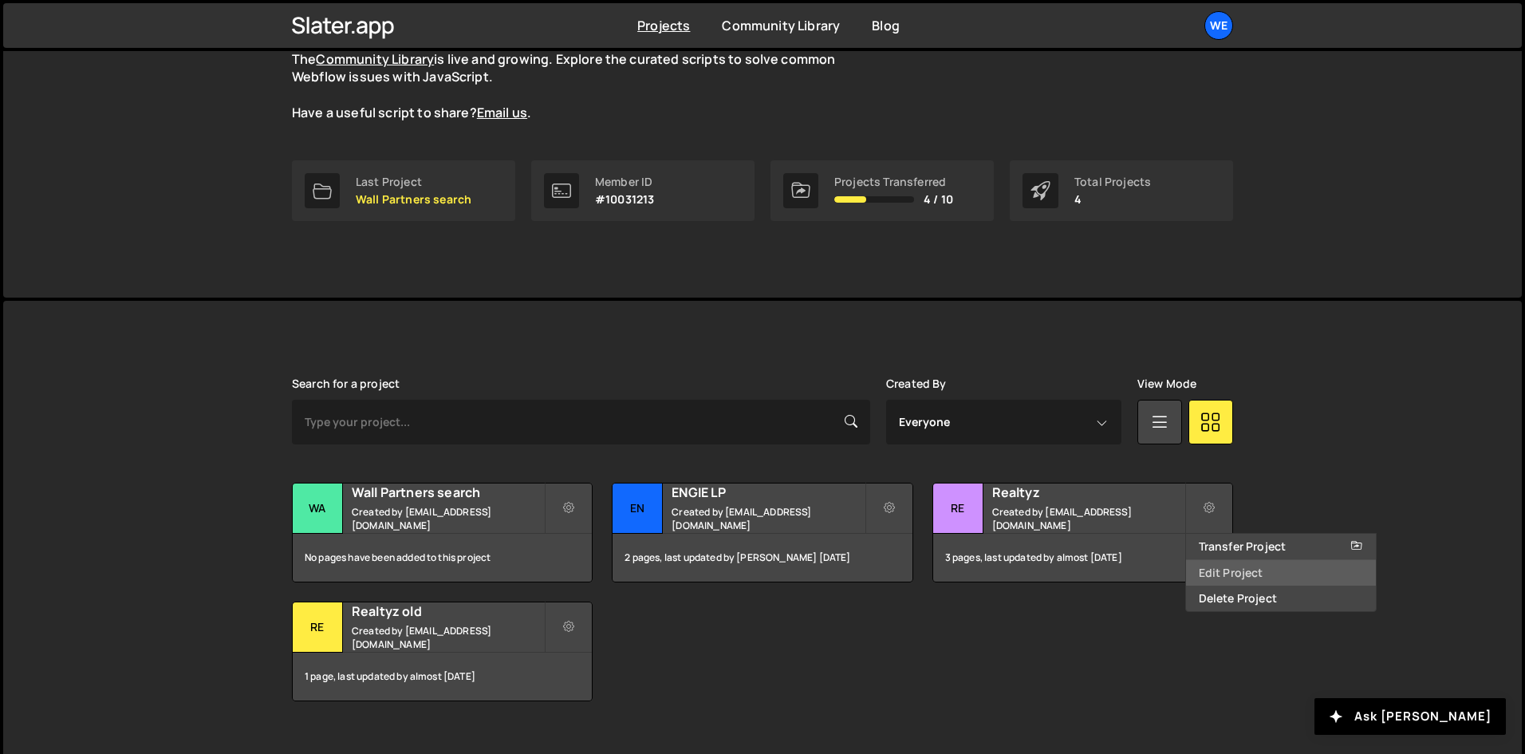
click at [1226, 578] on link "Edit Project" at bounding box center [1281, 573] width 190 height 26
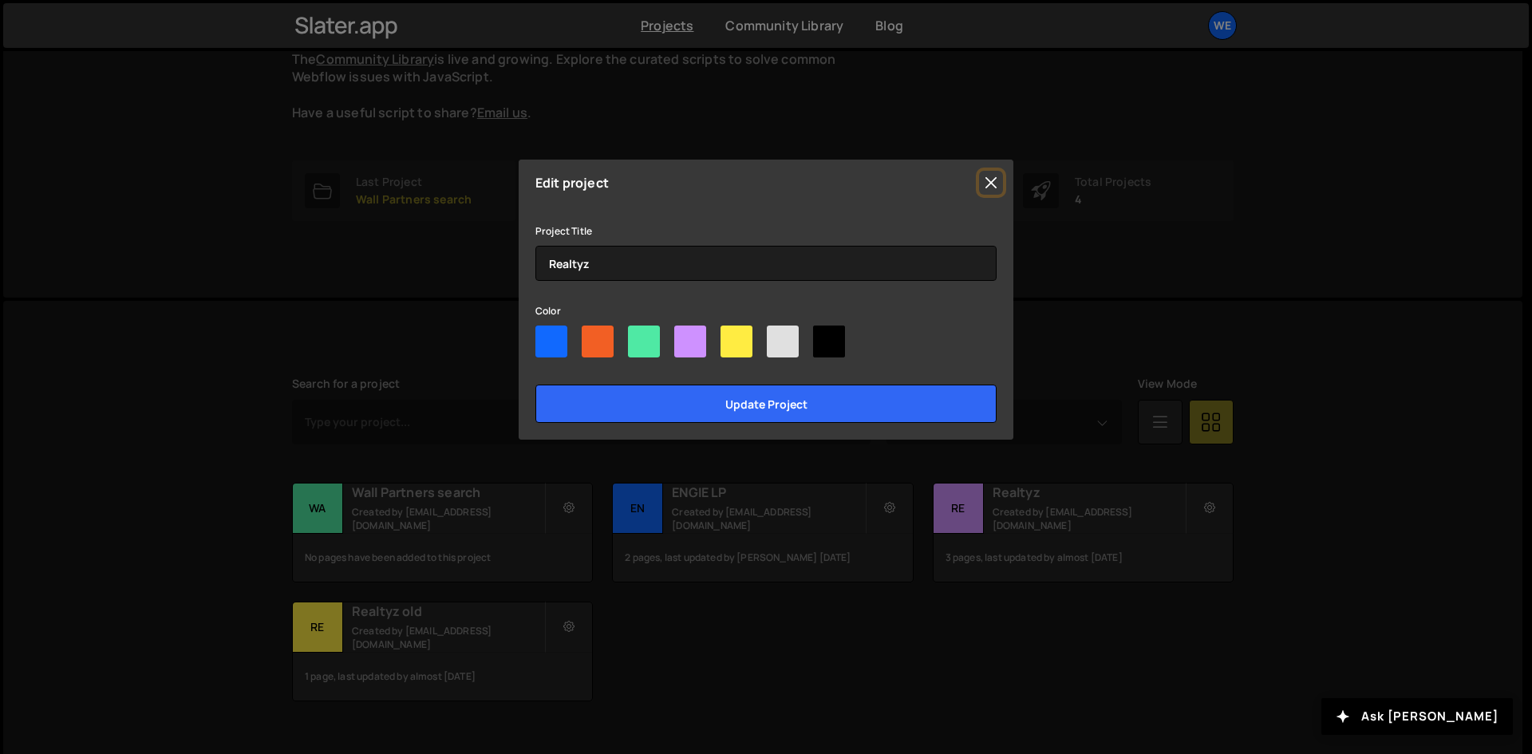
click at [983, 180] on button "Close" at bounding box center [991, 183] width 24 height 24
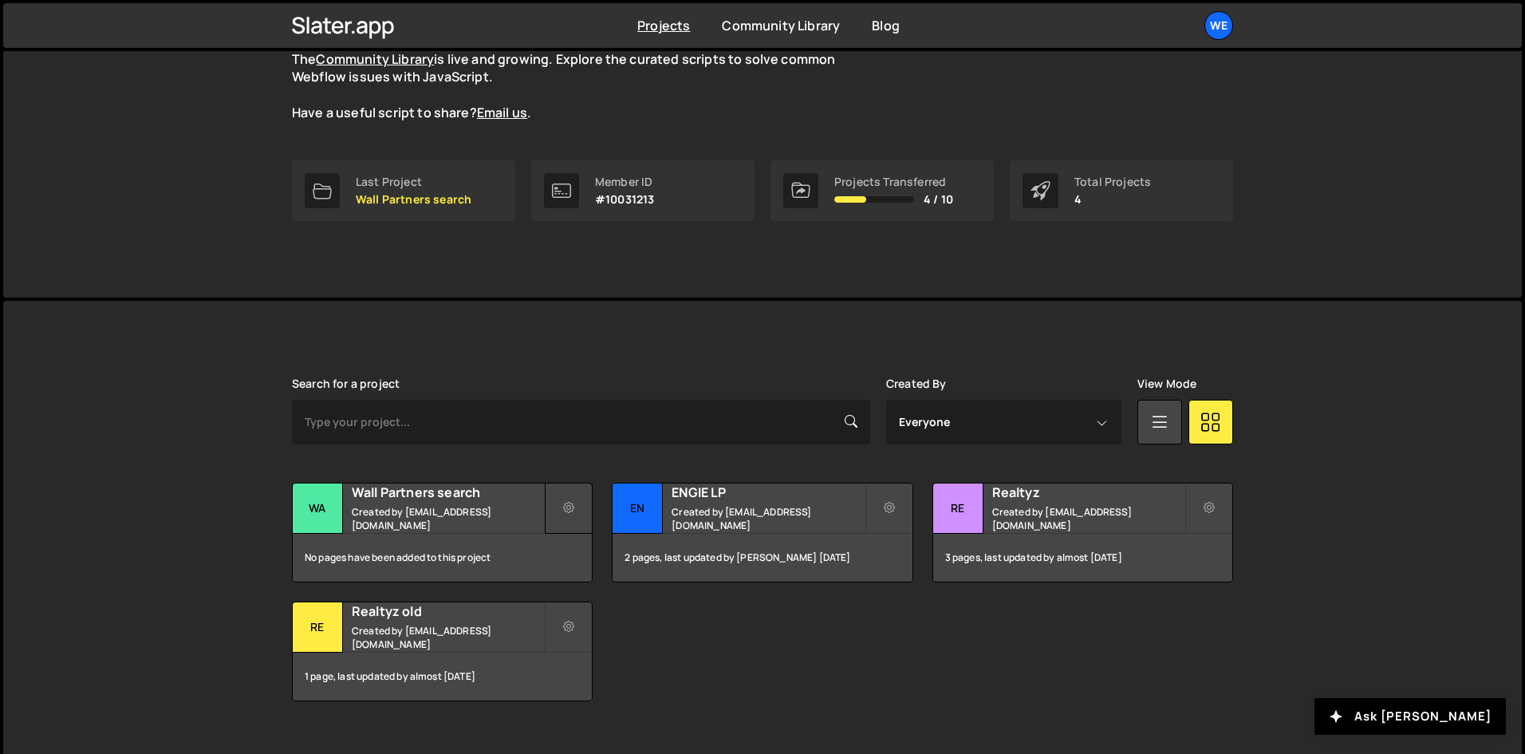
click at [581, 495] on button at bounding box center [569, 508] width 48 height 51
click at [600, 551] on link "Transfer Project" at bounding box center [641, 547] width 190 height 26
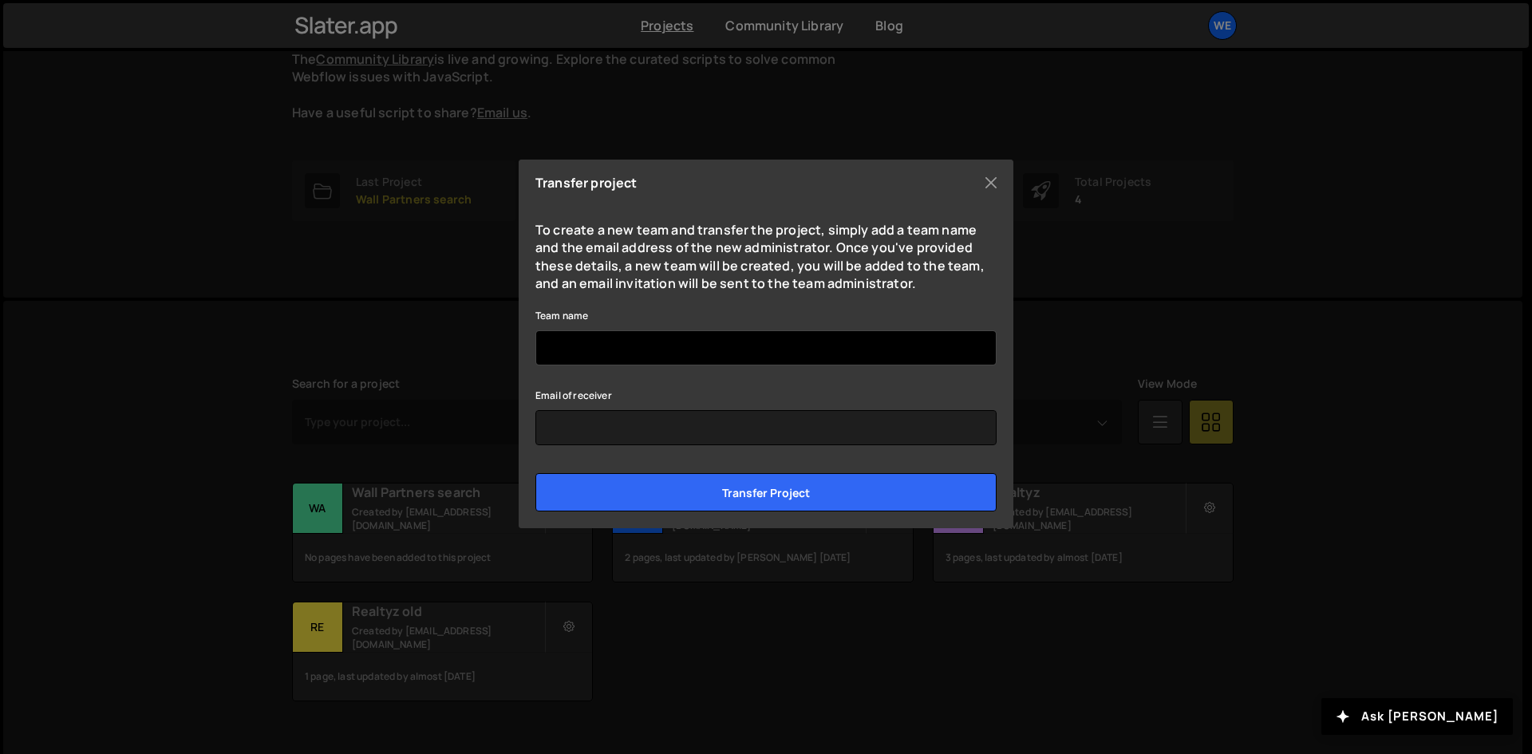
click at [656, 350] on input "Team name" at bounding box center [765, 347] width 461 height 35
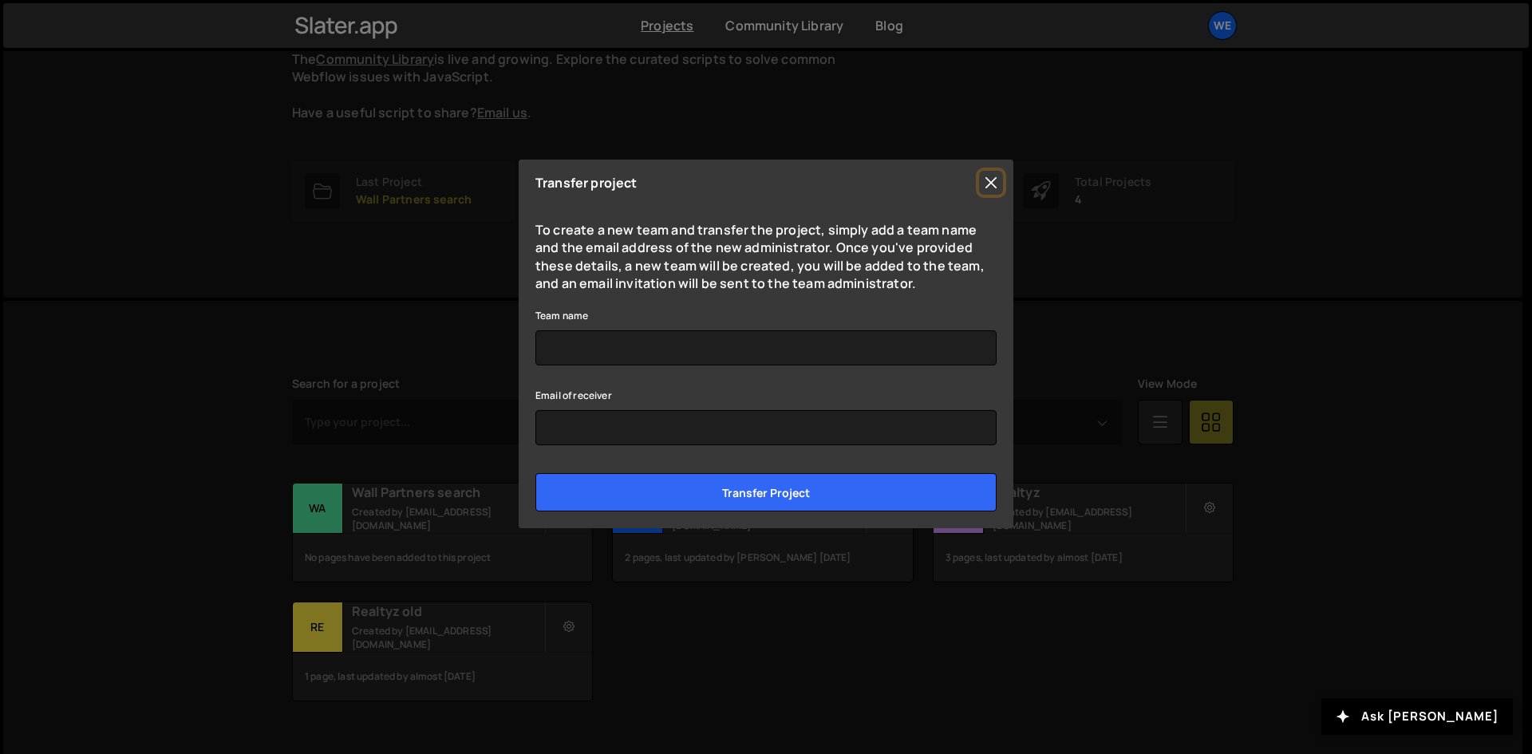
click at [994, 183] on button "Close" at bounding box center [991, 183] width 24 height 24
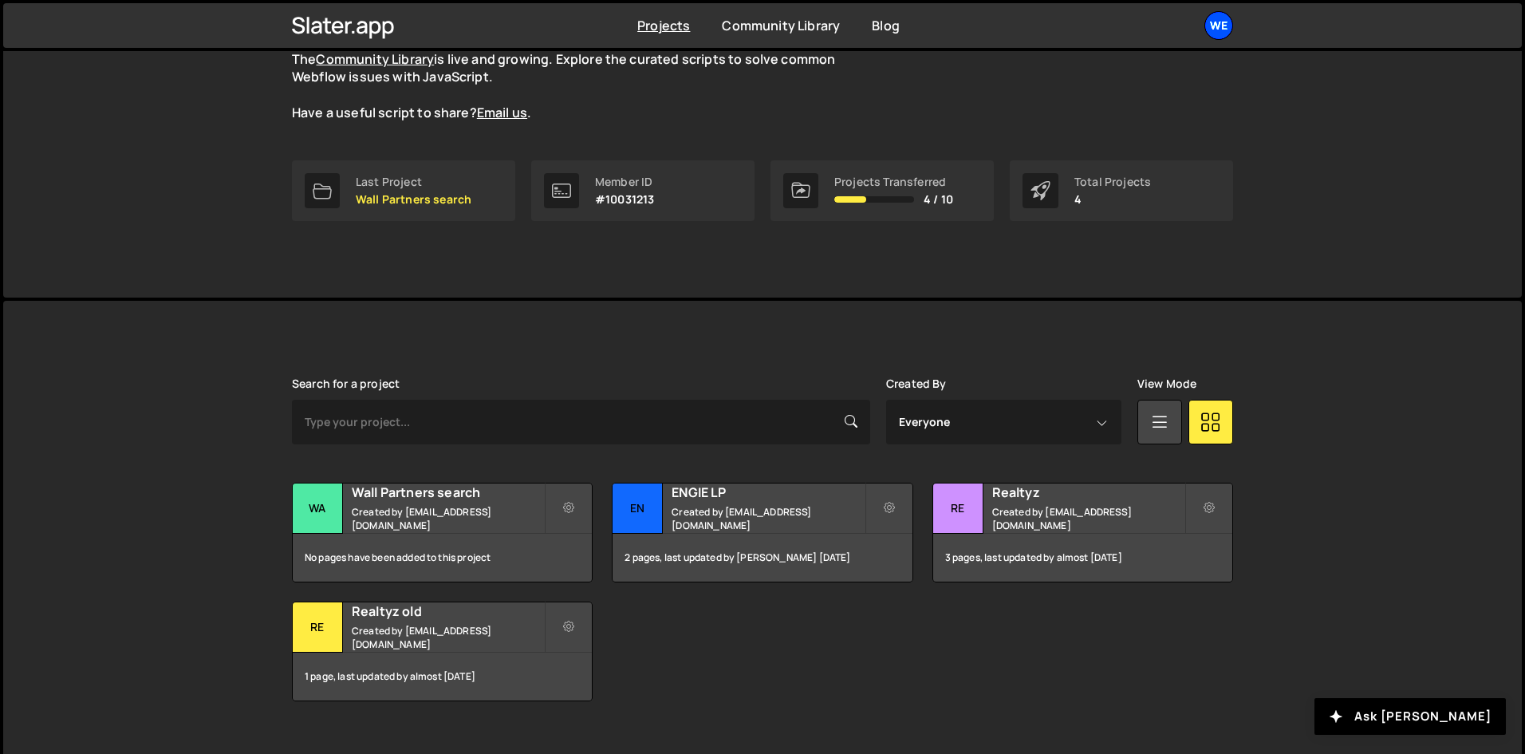
click at [1224, 30] on div "We" at bounding box center [1218, 25] width 29 height 29
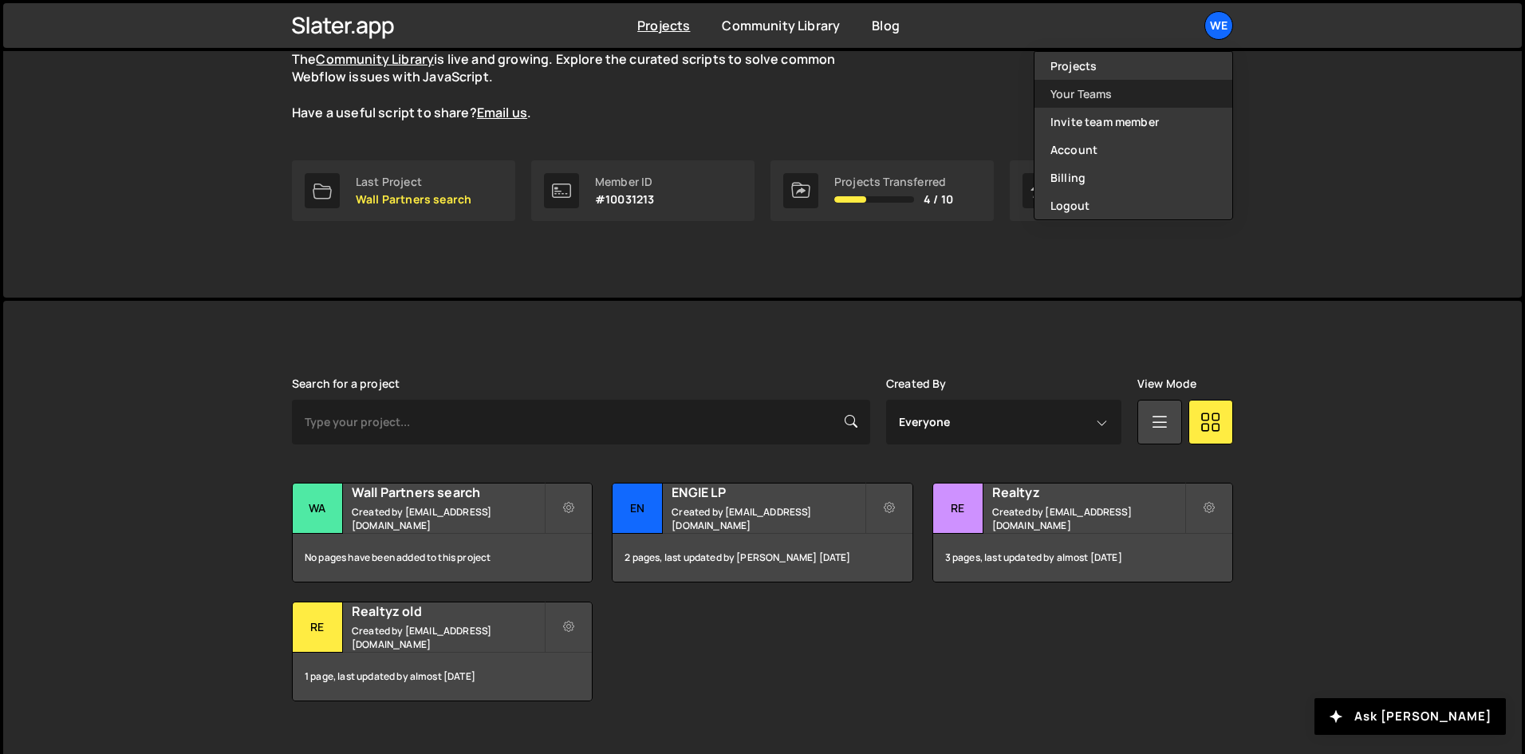
click at [1078, 92] on link "Your Teams" at bounding box center [1134, 94] width 198 height 28
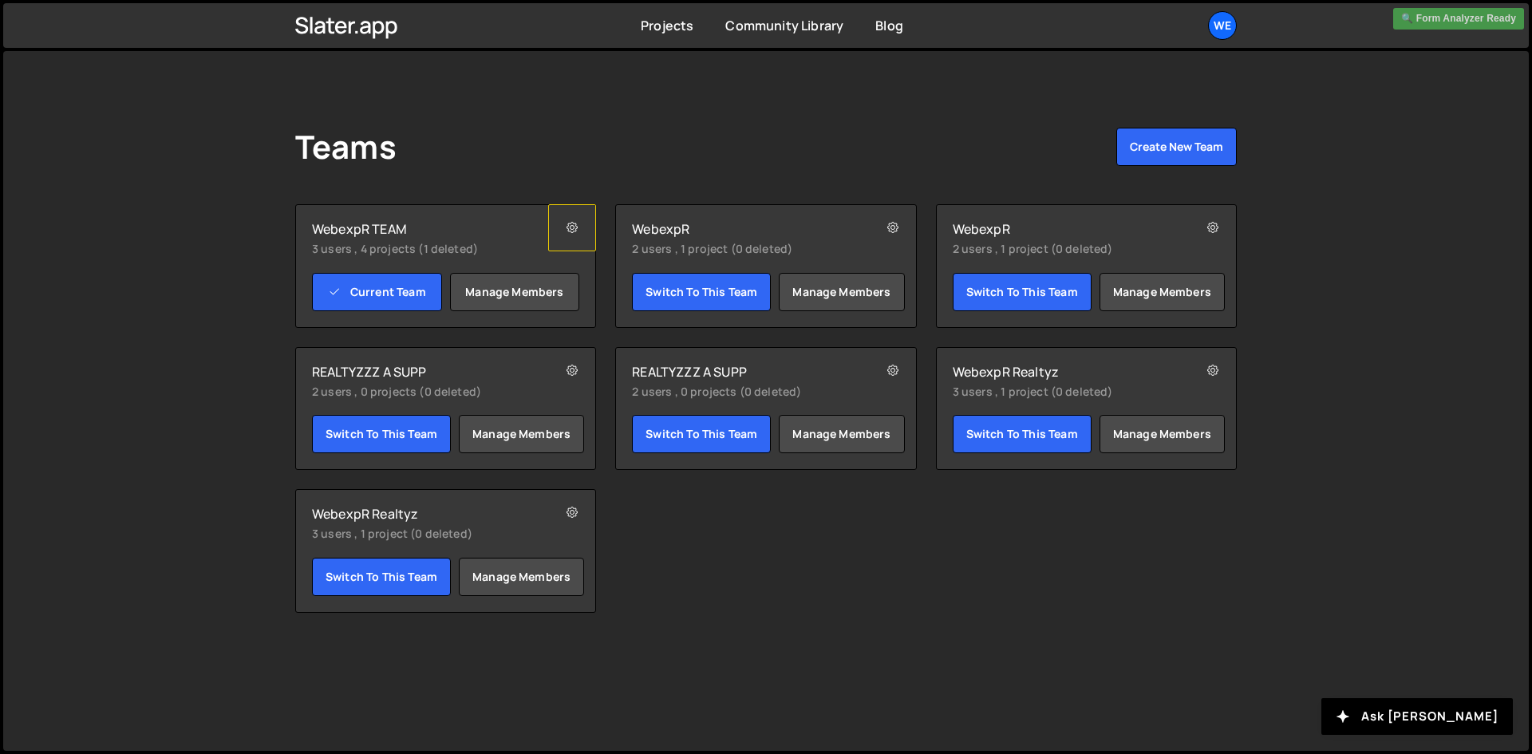
click at [574, 227] on icon at bounding box center [571, 228] width 11 height 16
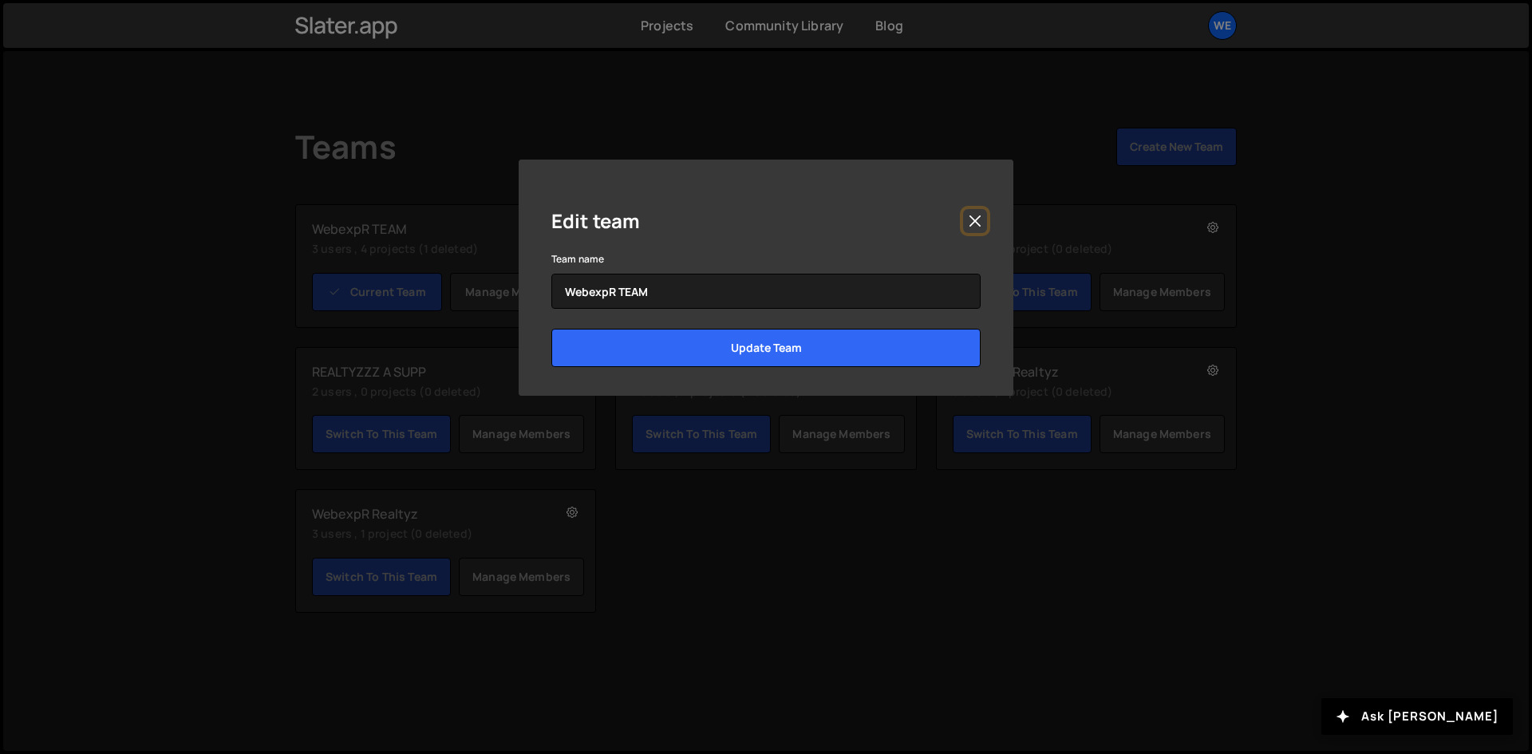
click at [966, 223] on button "Close" at bounding box center [975, 221] width 24 height 24
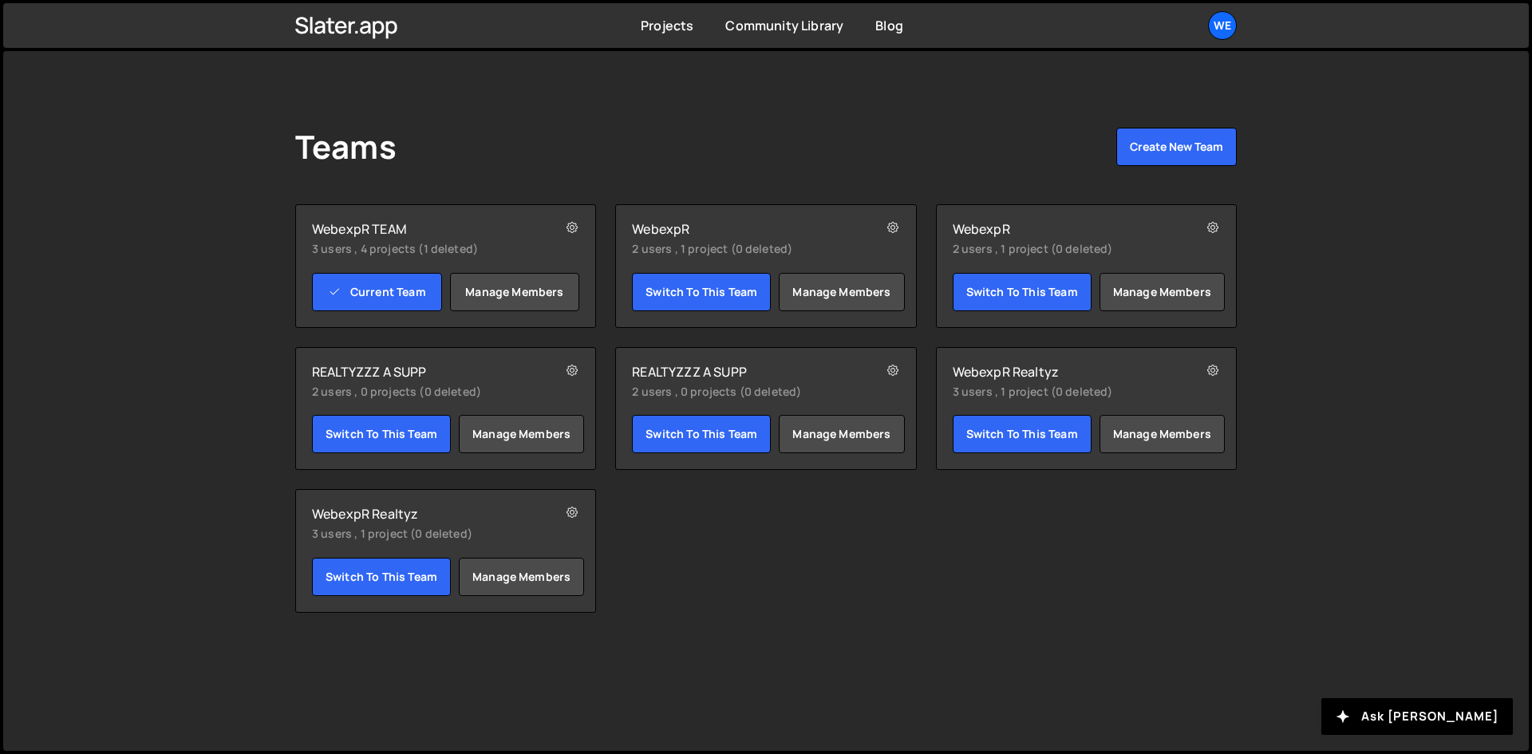
click at [423, 230] on h2 "WebexpR TEAM" at bounding box center [421, 229] width 219 height 16
click at [702, 36] on div "Projects Community Library Blog We Your current team is WebexpR TEAM Projects Y…" at bounding box center [765, 25] width 989 height 45
click at [690, 30] on link "Projects" at bounding box center [667, 26] width 53 height 18
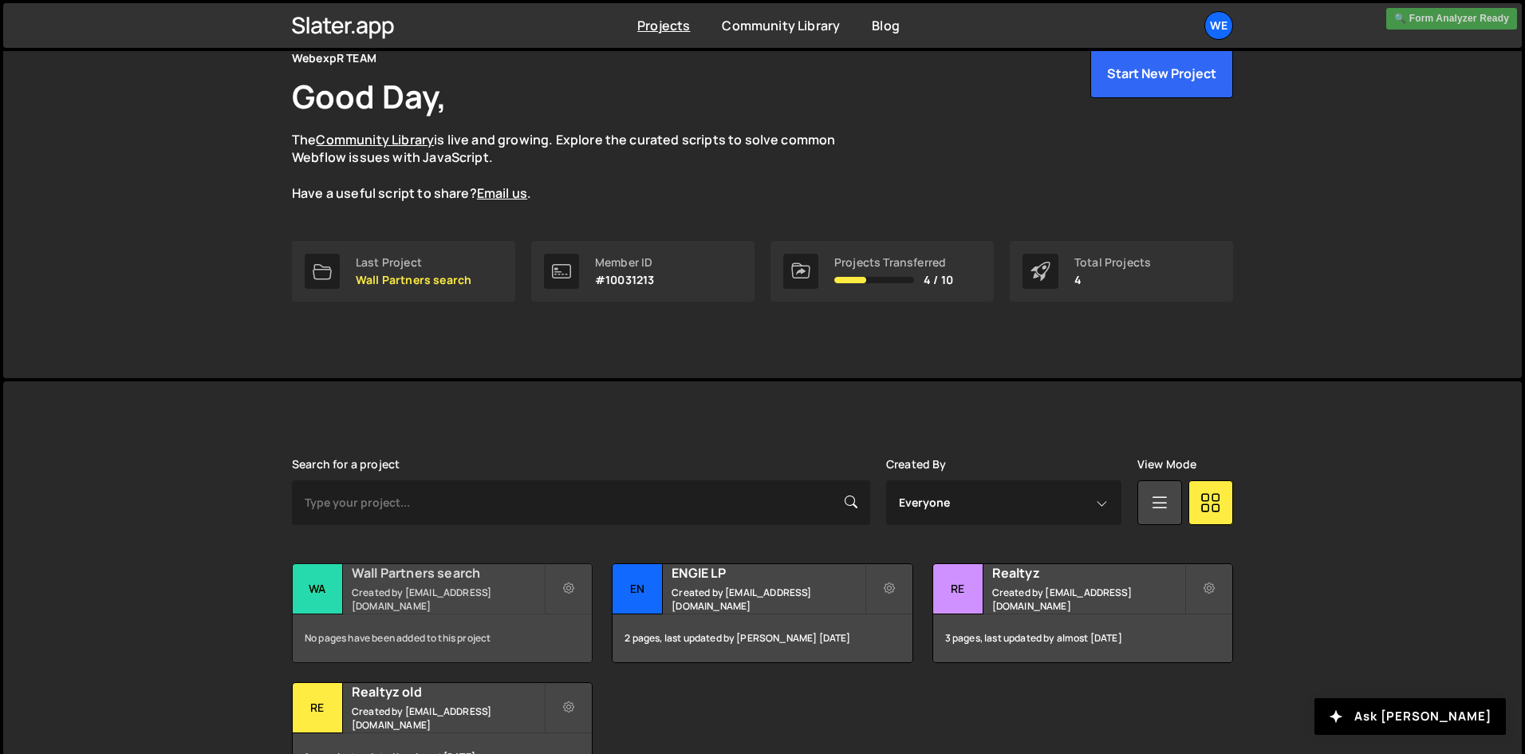
scroll to position [187, 0]
